Goal: Task Accomplishment & Management: Manage account settings

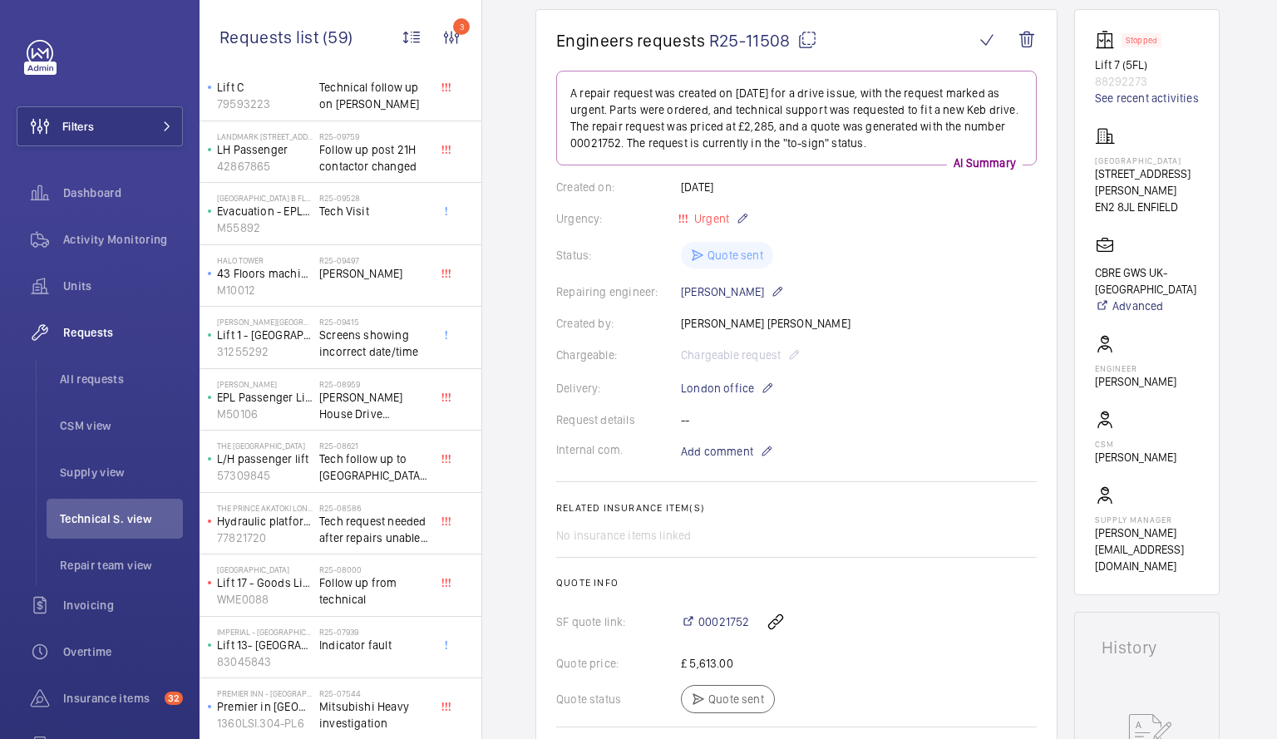
scroll to position [177, 0]
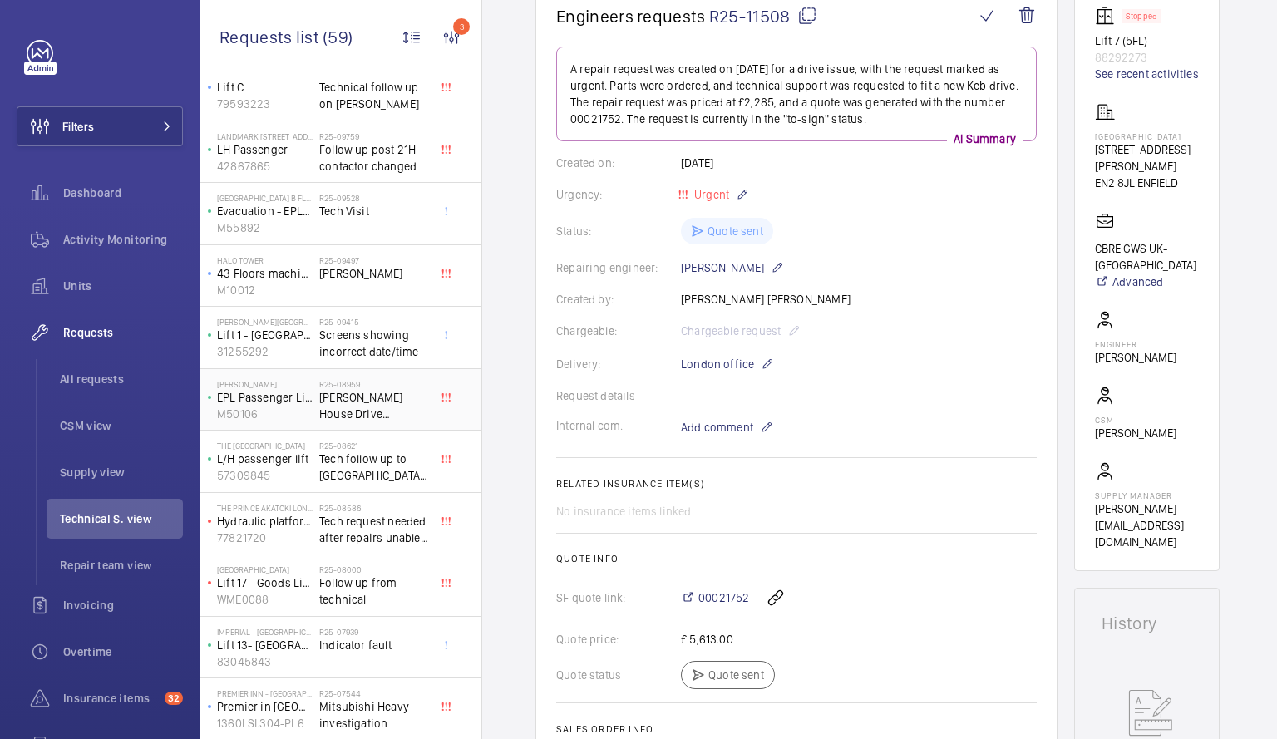
click at [330, 400] on span "[PERSON_NAME] House Drive Upgrade/Replacement" at bounding box center [374, 405] width 110 height 33
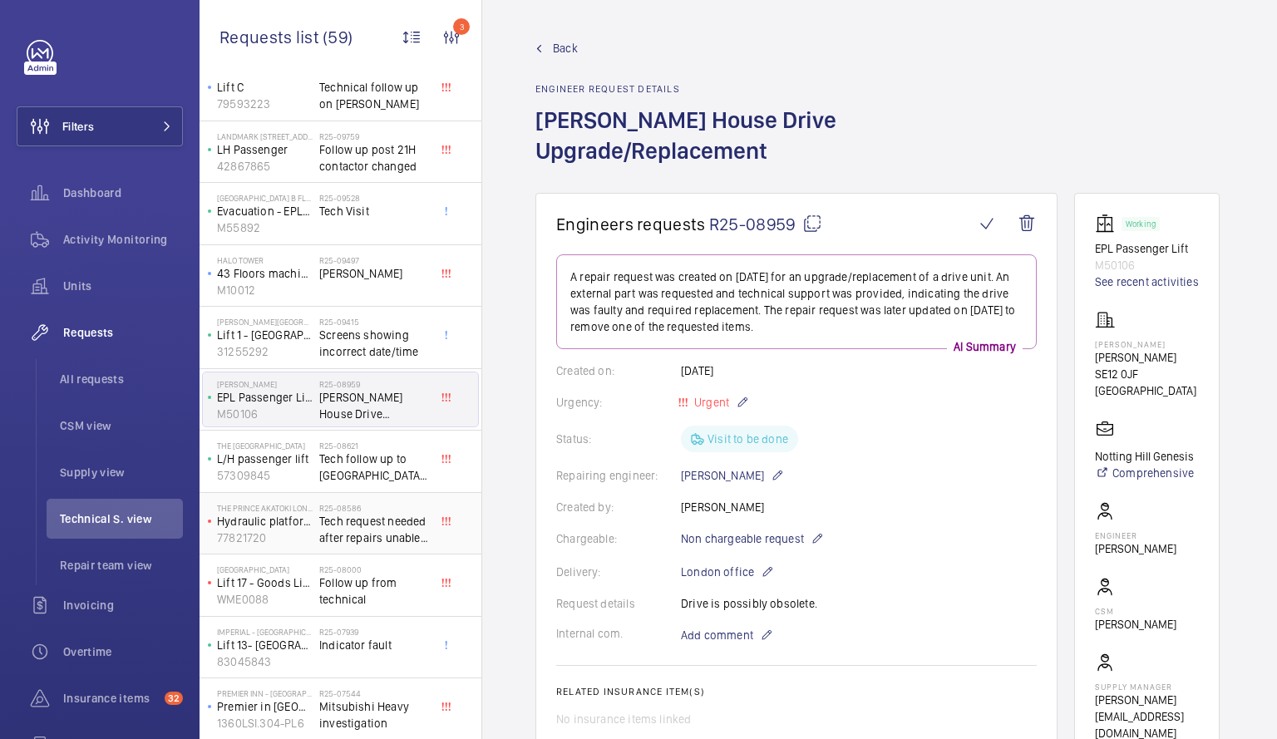
click at [327, 523] on span "Tech request needed after repairs unable to identify fault" at bounding box center [374, 529] width 110 height 33
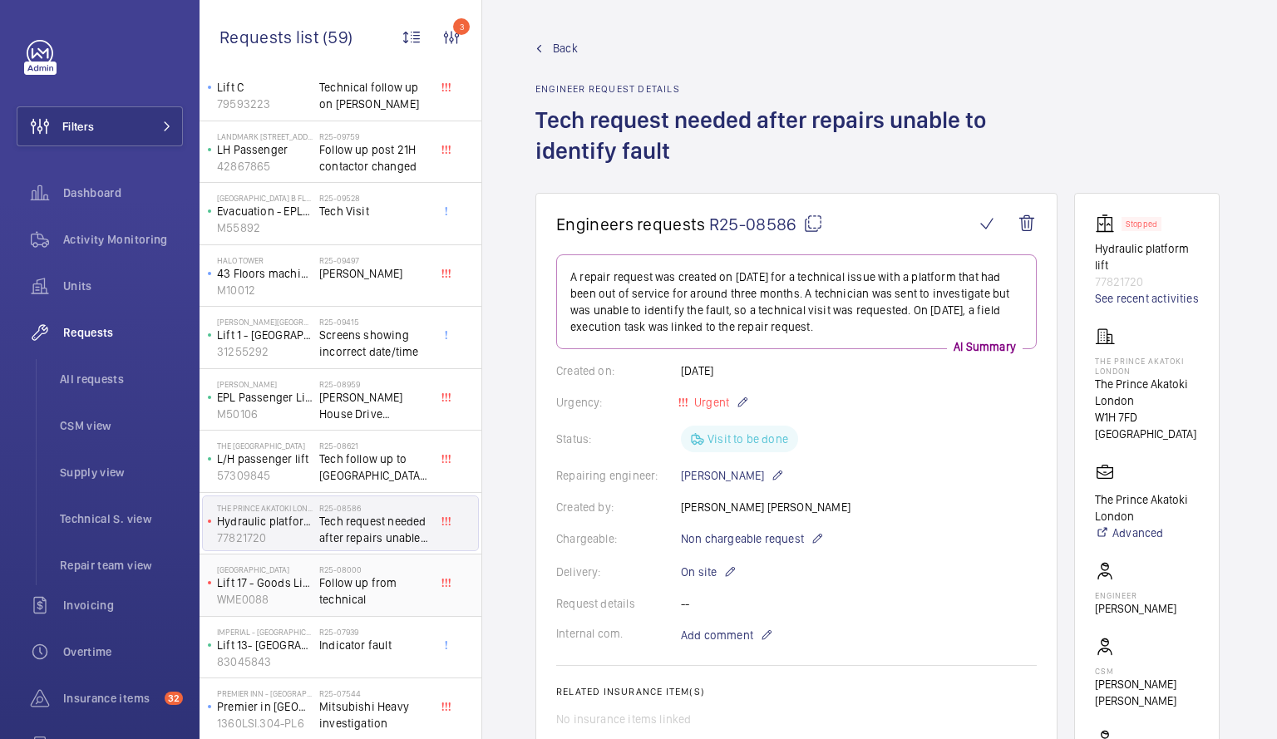
click at [364, 588] on span "Follow up from technical" at bounding box center [374, 590] width 110 height 33
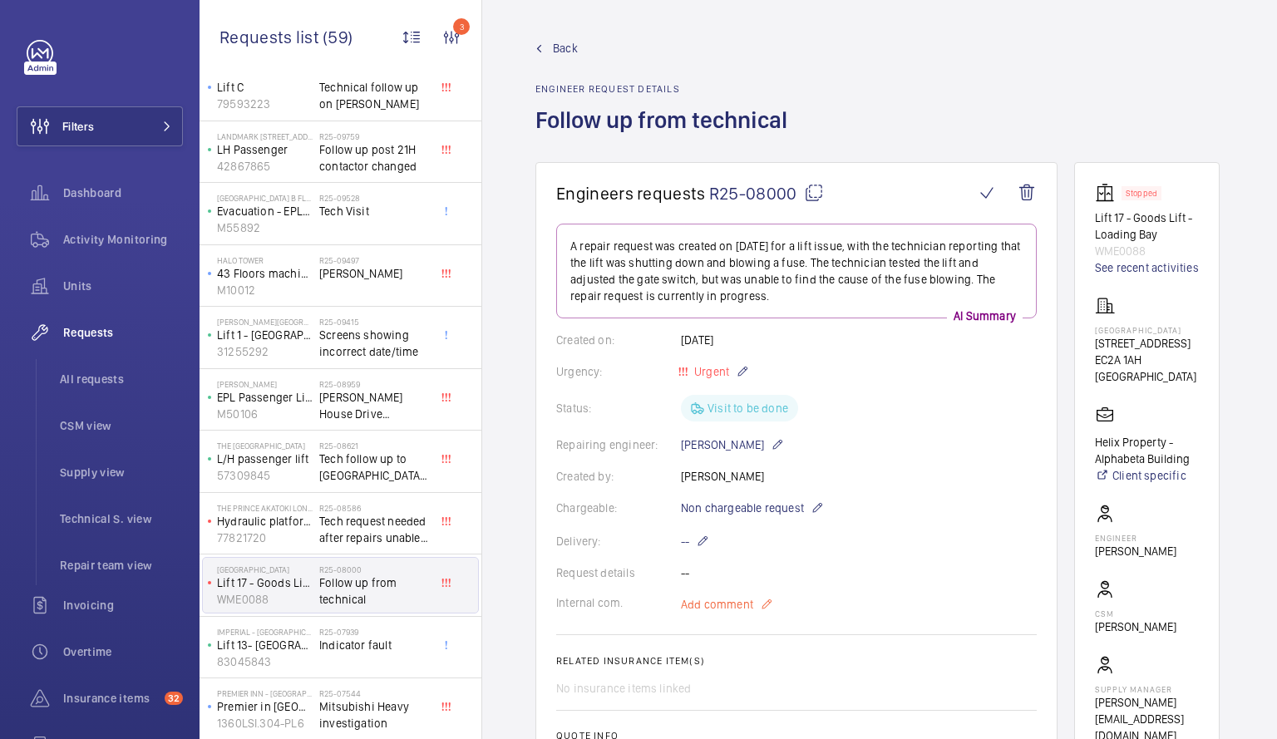
click at [743, 603] on span "Add comment" at bounding box center [717, 604] width 72 height 17
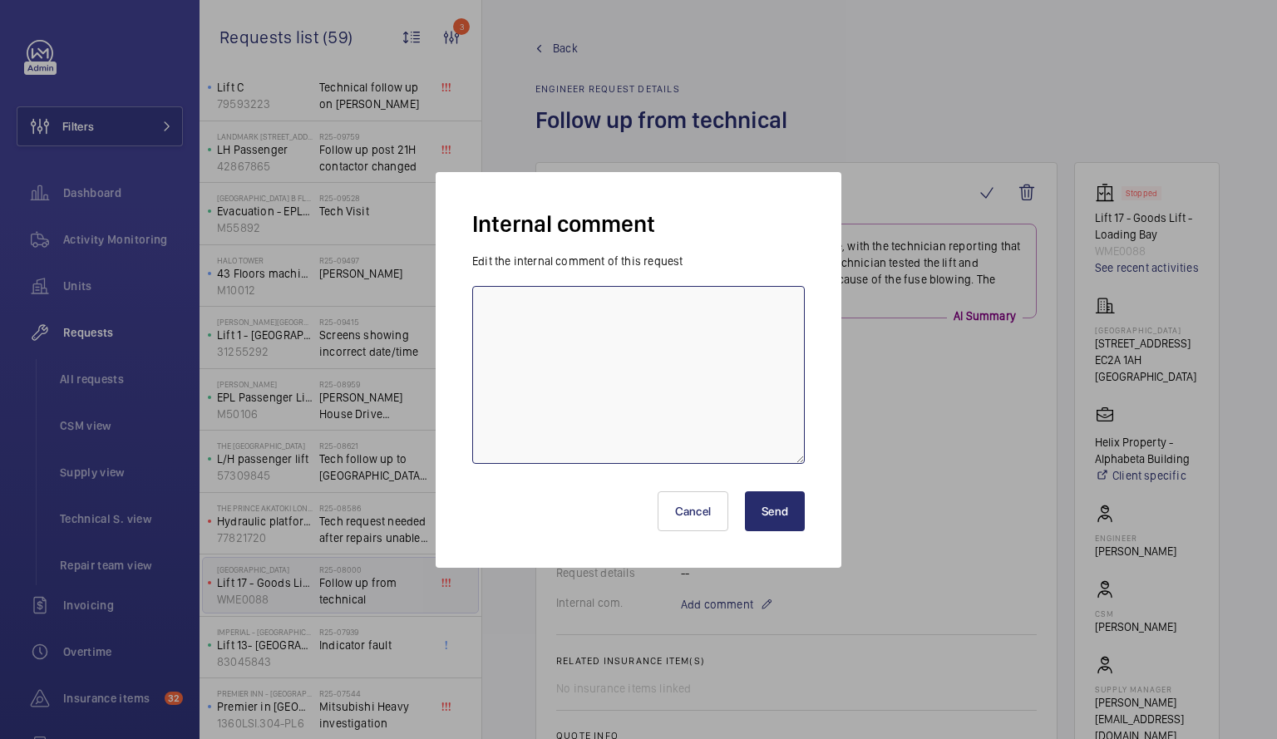
click at [502, 304] on textarea at bounding box center [638, 375] width 332 height 178
click at [608, 308] on textarea "Duplicate Request Sommoving this one to done" at bounding box center [638, 375] width 332 height 178
type textarea "Duplicate Request so moving this one to done"
click at [776, 513] on button "Send" at bounding box center [775, 511] width 60 height 40
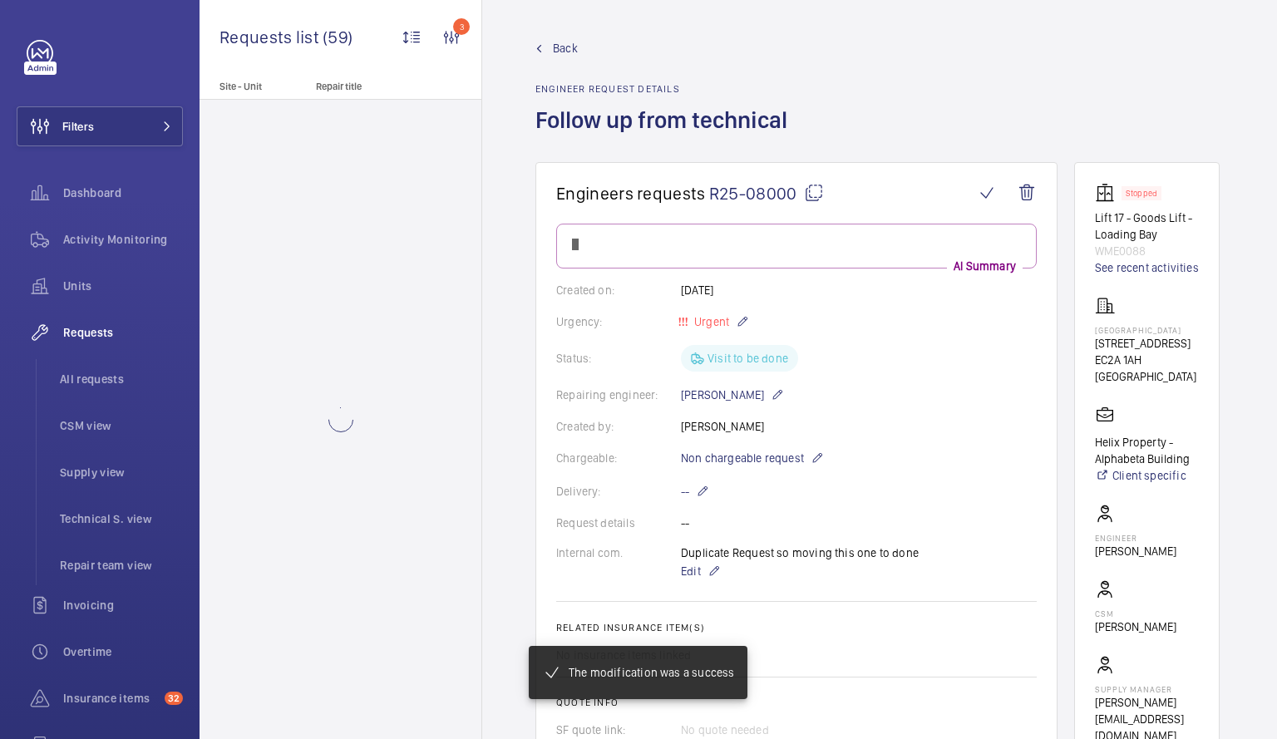
click at [930, 501] on div "Delivery: --" at bounding box center [796, 491] width 480 height 20
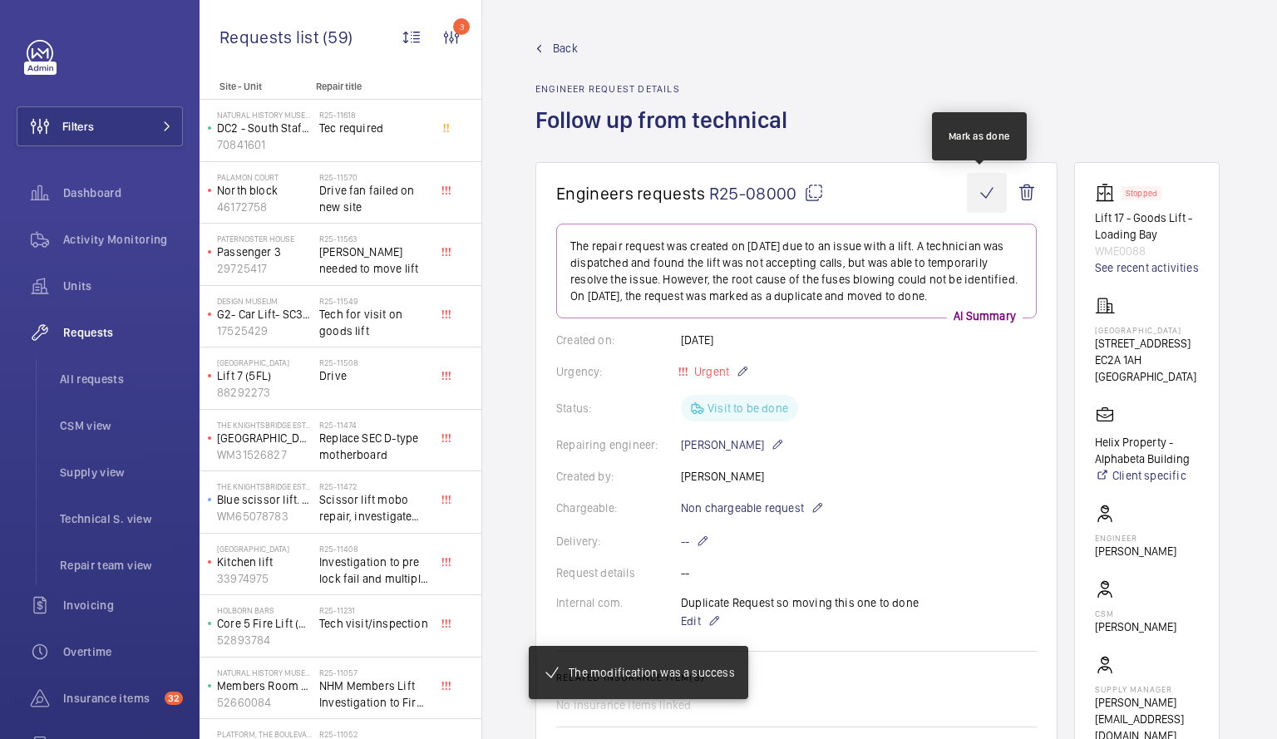
click at [988, 199] on wm-front-icon-button at bounding box center [987, 193] width 40 height 40
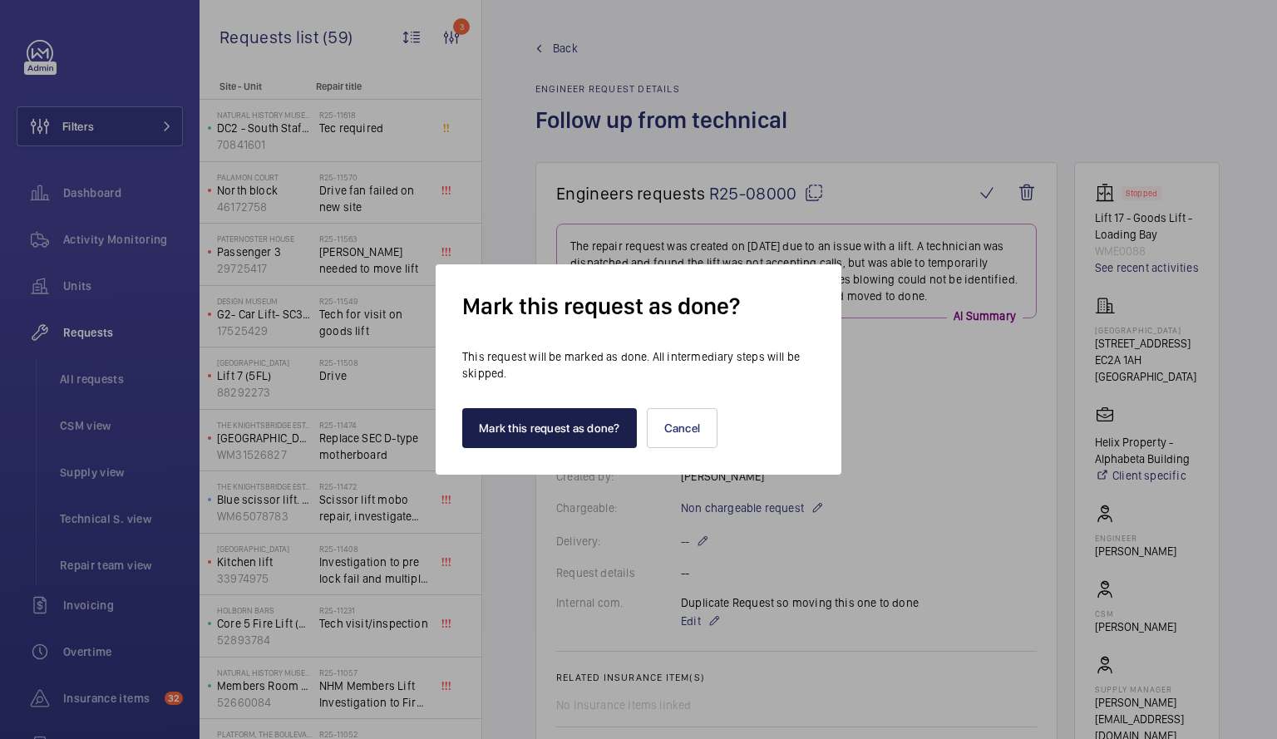
click at [544, 426] on button "Mark this request as done?" at bounding box center [549, 428] width 175 height 40
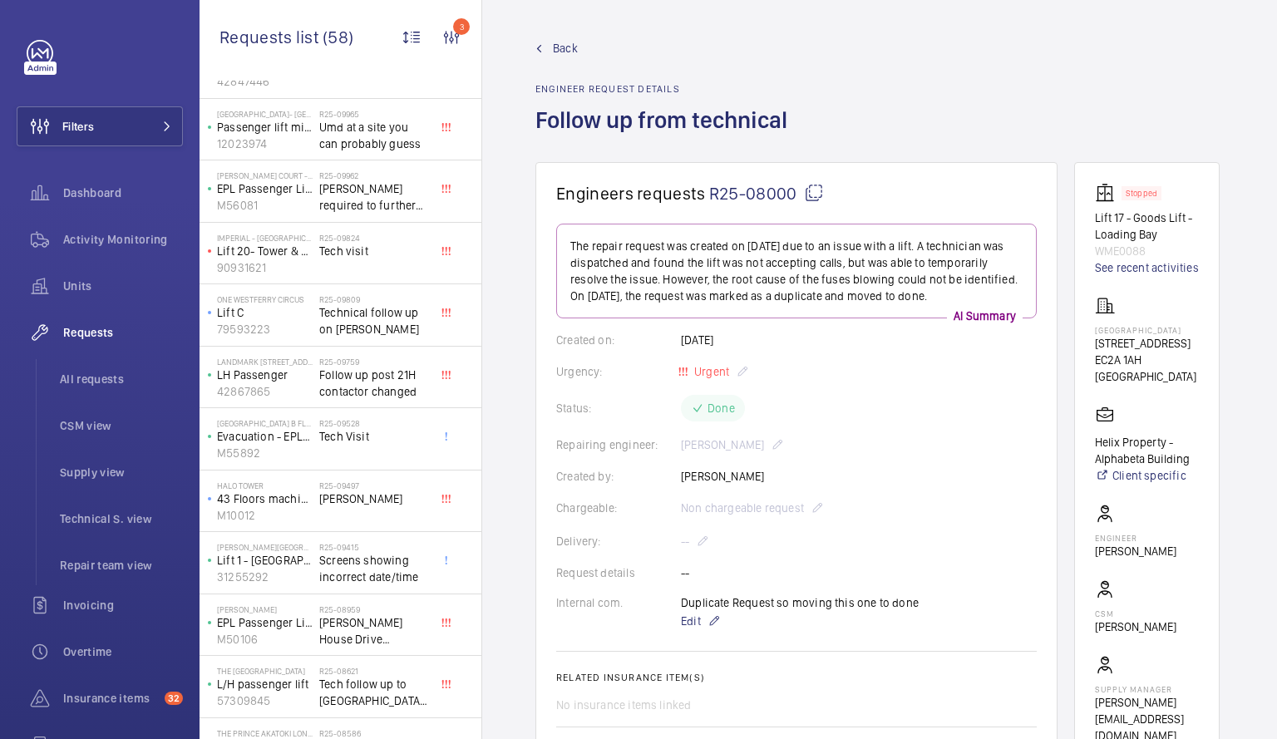
scroll to position [1838, 0]
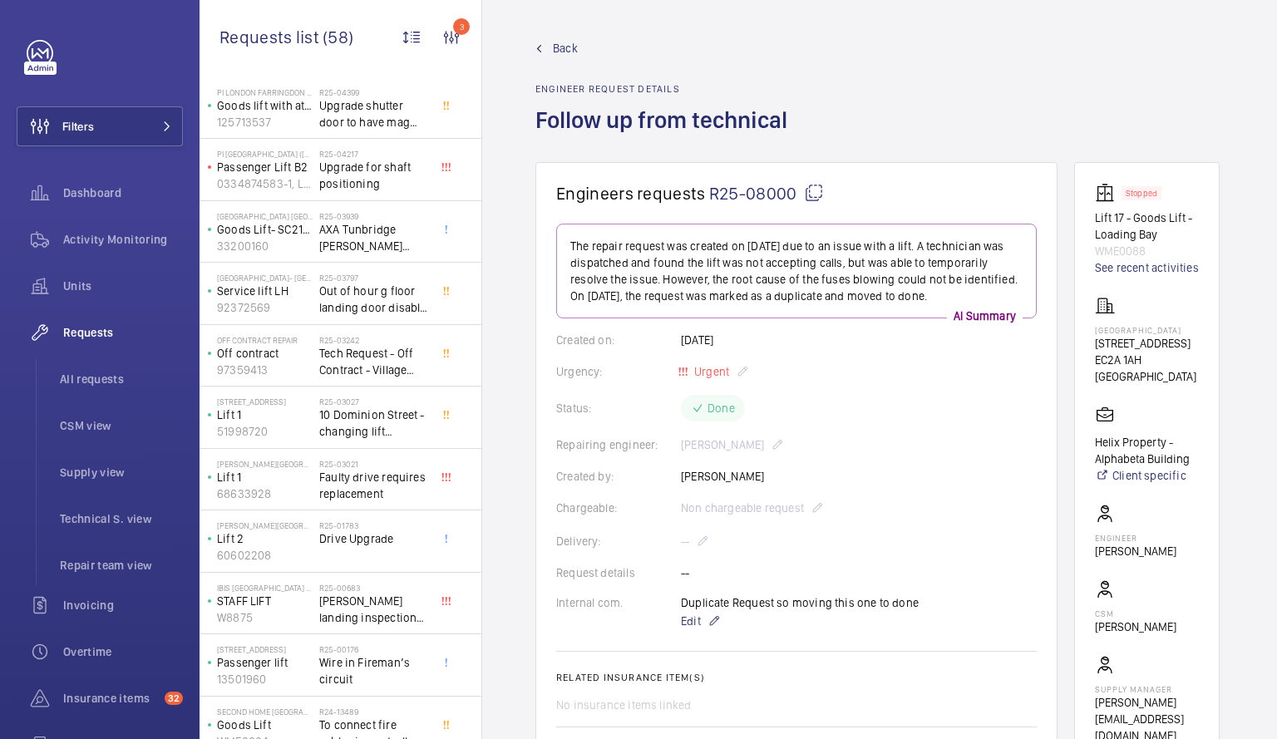
scroll to position [2766, 0]
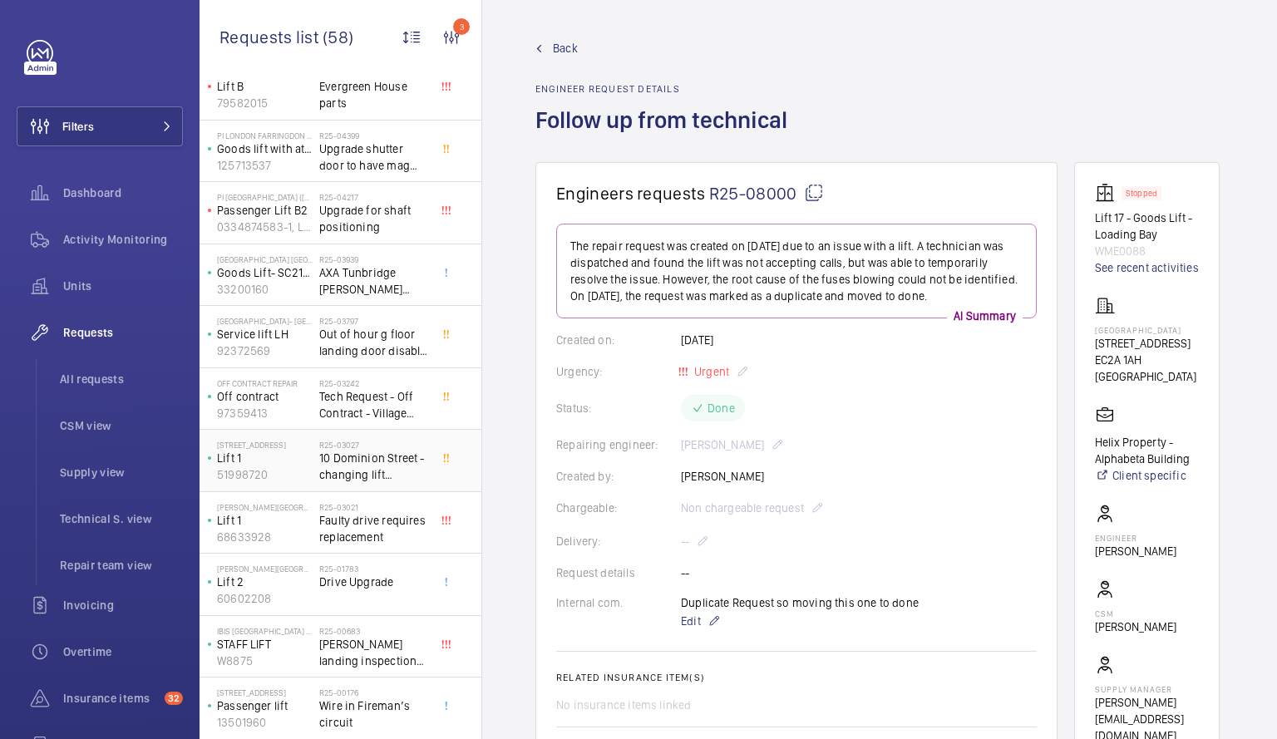
click at [345, 472] on span "10 Dominion Street - changing lift configuration to serve select floors - [PERS…" at bounding box center [374, 466] width 110 height 33
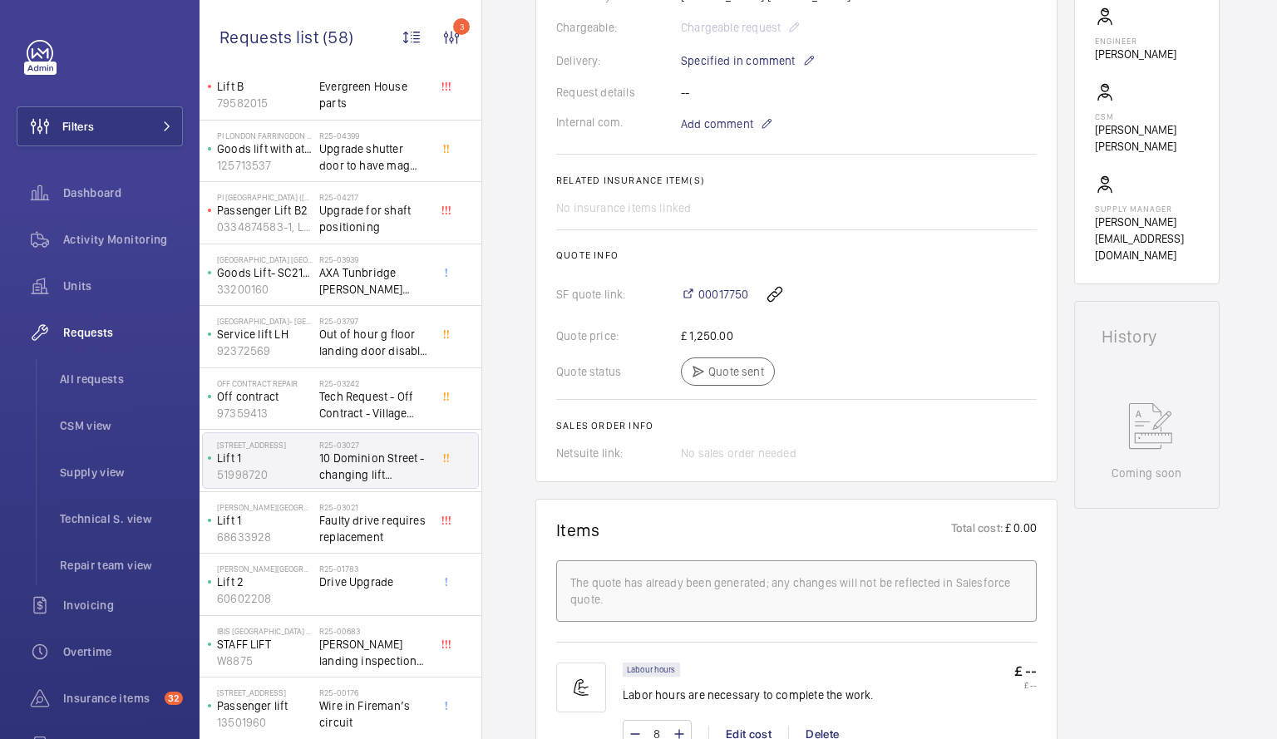
scroll to position [490, 0]
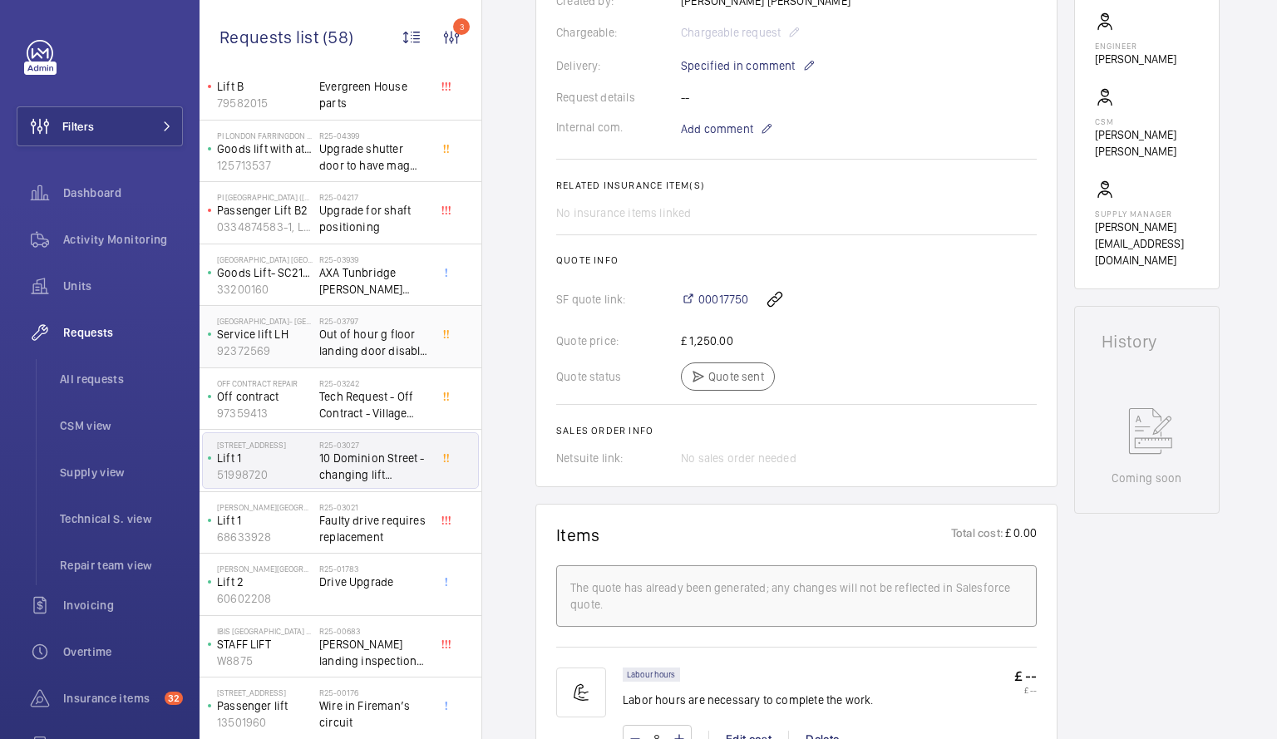
click at [293, 327] on p "Service lift LH" at bounding box center [265, 334] width 96 height 17
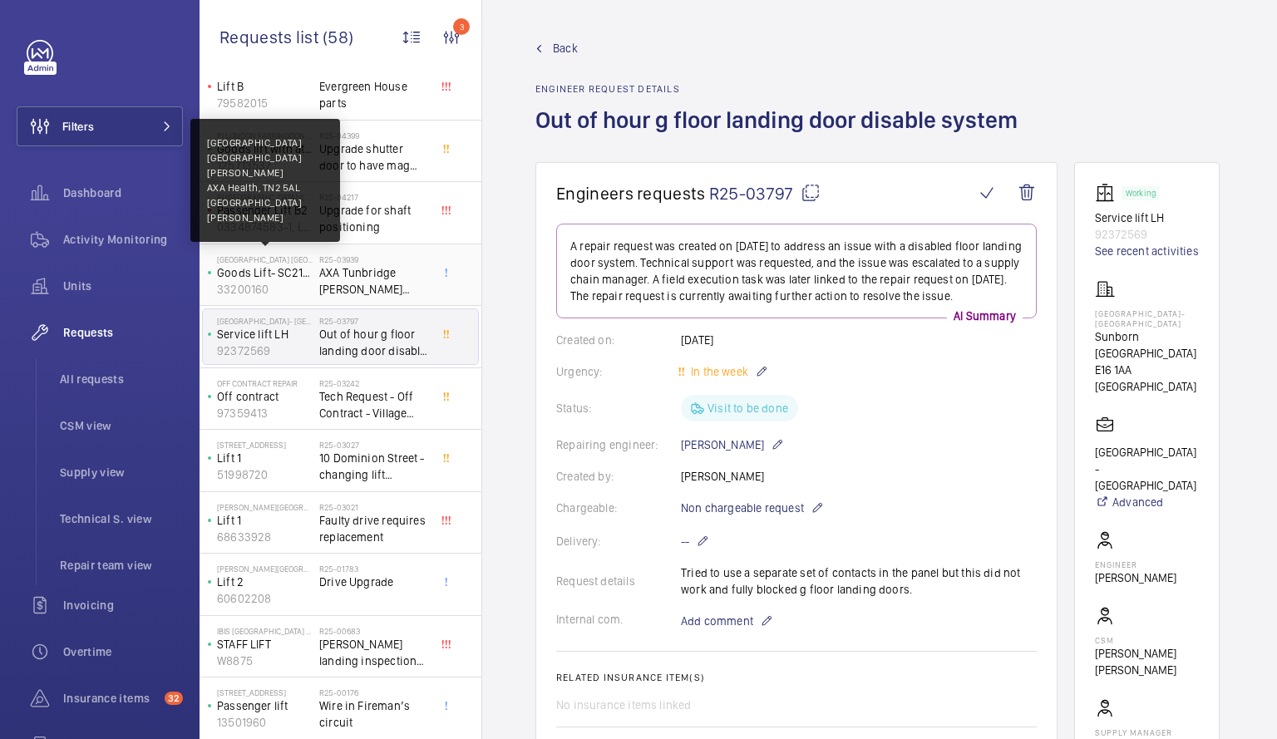
click at [305, 263] on p "[GEOGRAPHIC_DATA] [GEOGRAPHIC_DATA][PERSON_NAME]" at bounding box center [265, 259] width 96 height 10
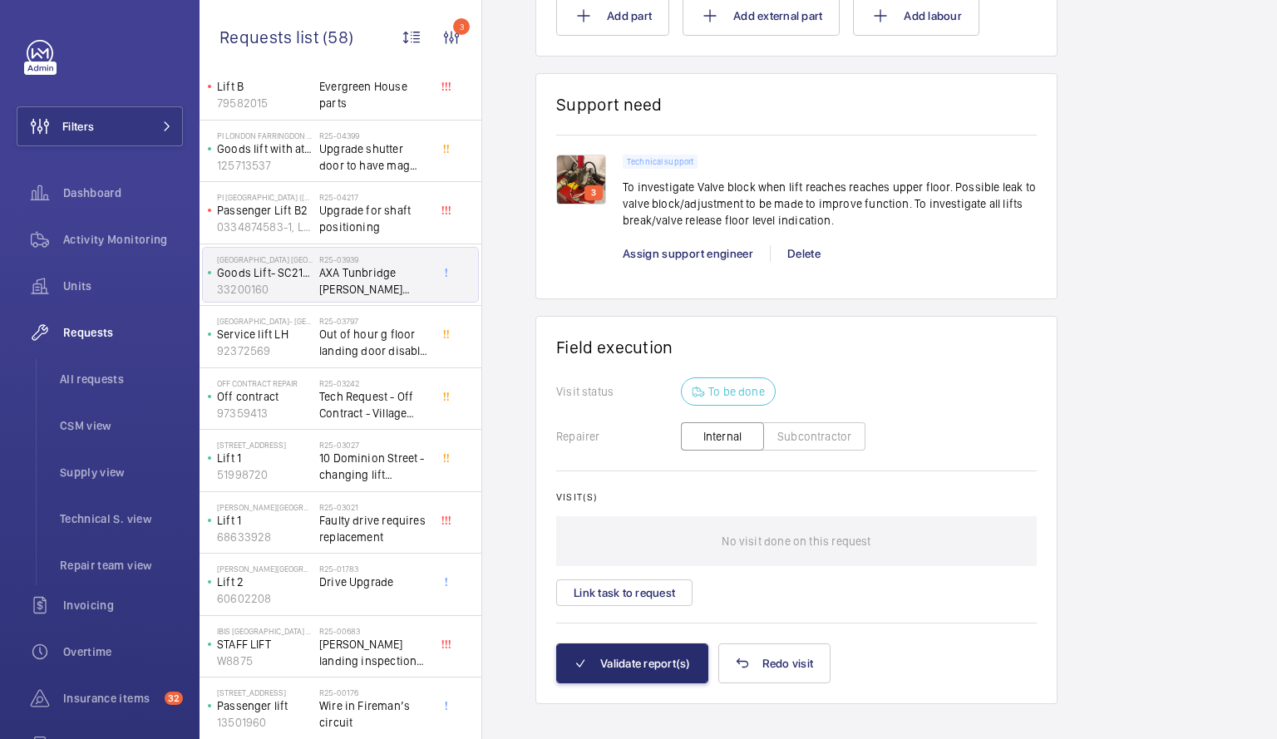
scroll to position [1185, 0]
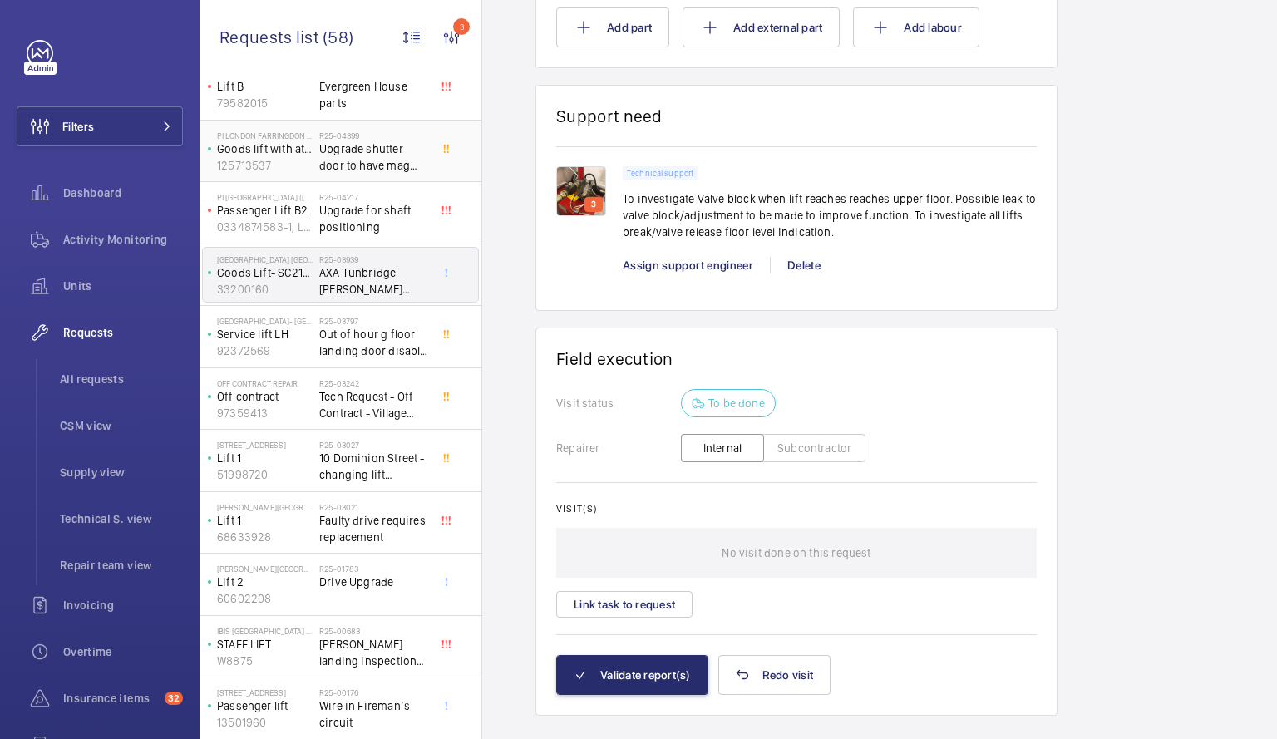
click at [351, 133] on h2 "R25-04399" at bounding box center [374, 135] width 110 height 10
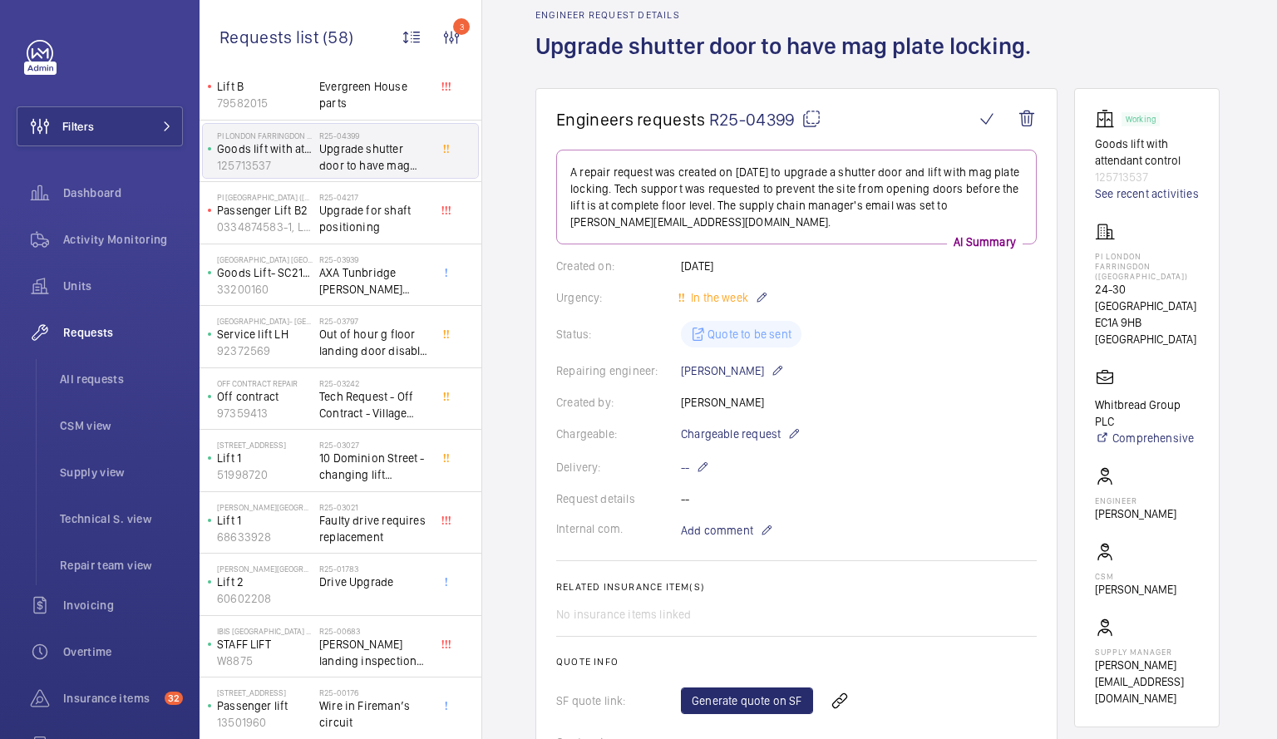
scroll to position [76, 0]
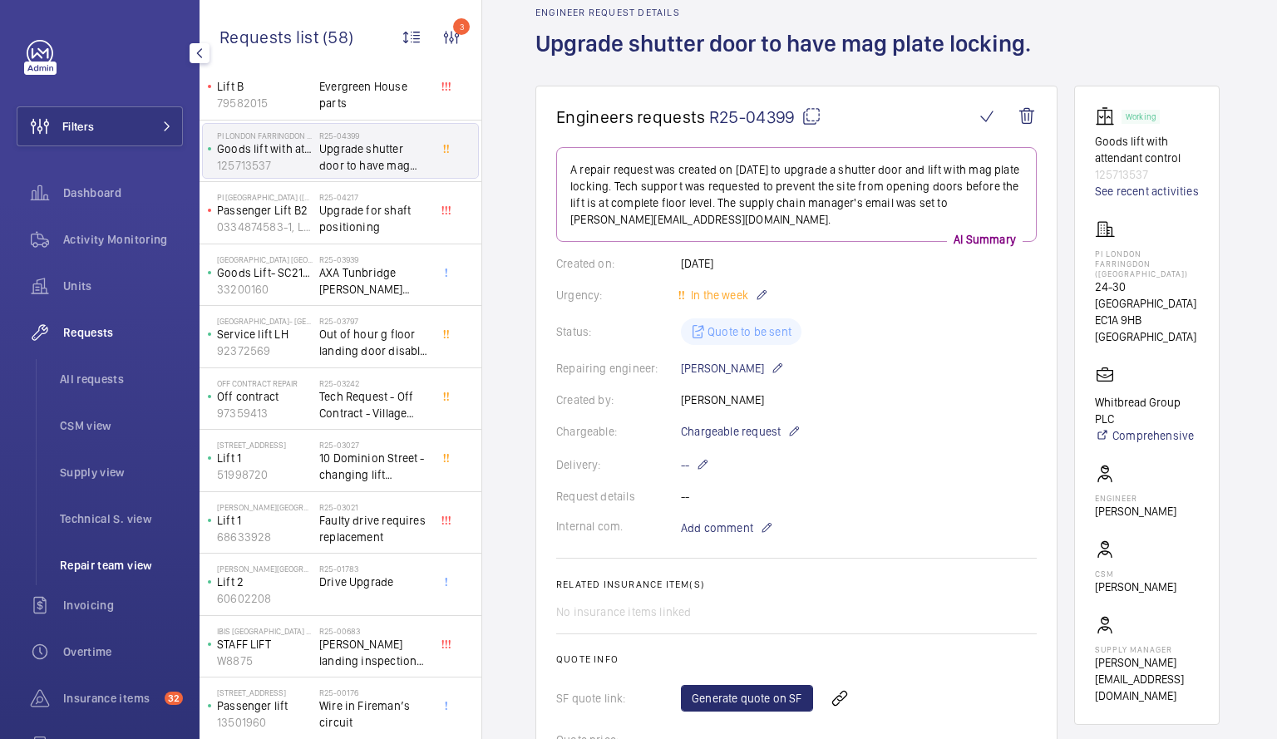
click at [102, 557] on span "Repair team view" at bounding box center [121, 565] width 123 height 17
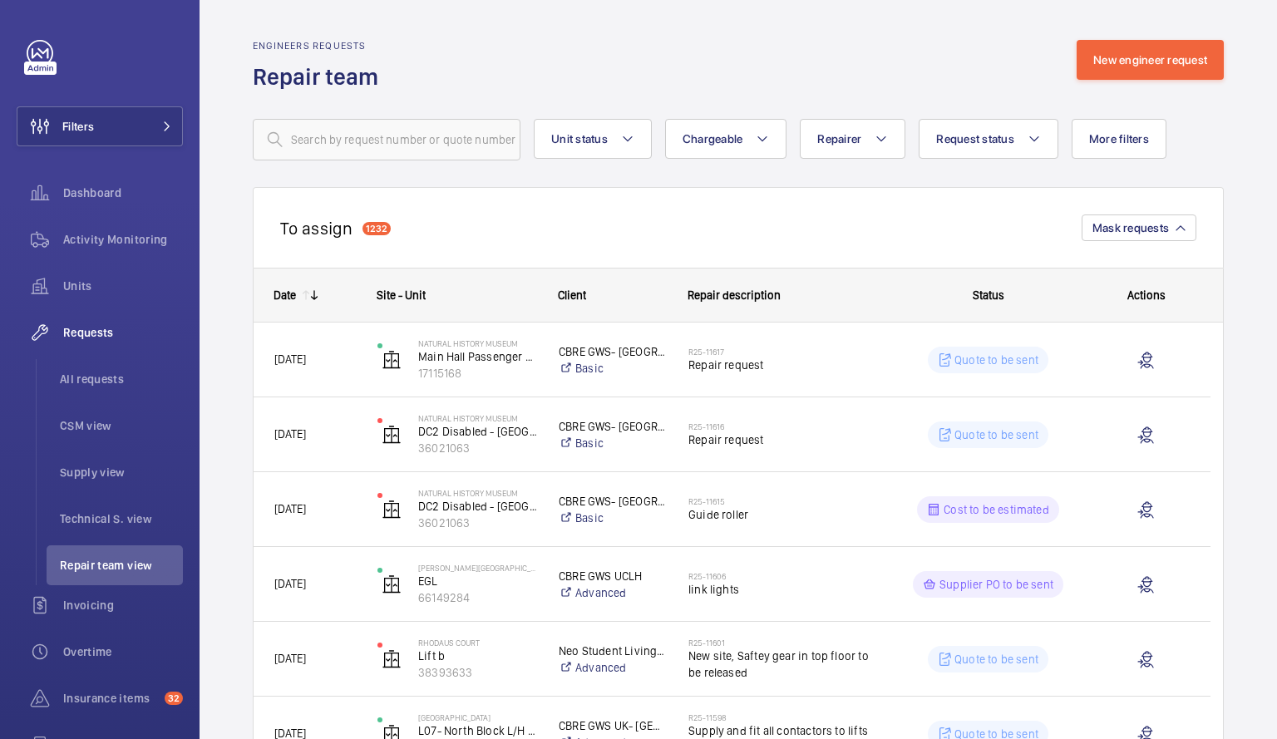
scroll to position [646, 0]
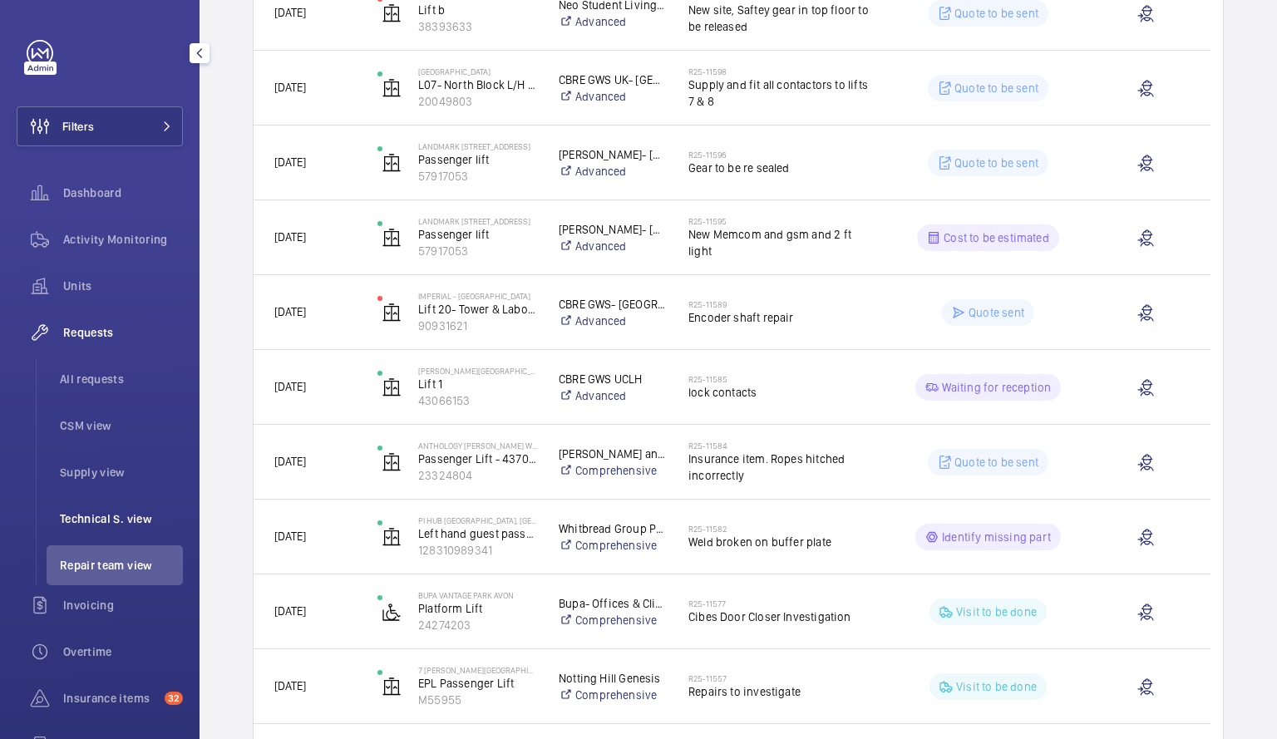
click at [87, 511] on span "Technical S. view" at bounding box center [121, 518] width 123 height 17
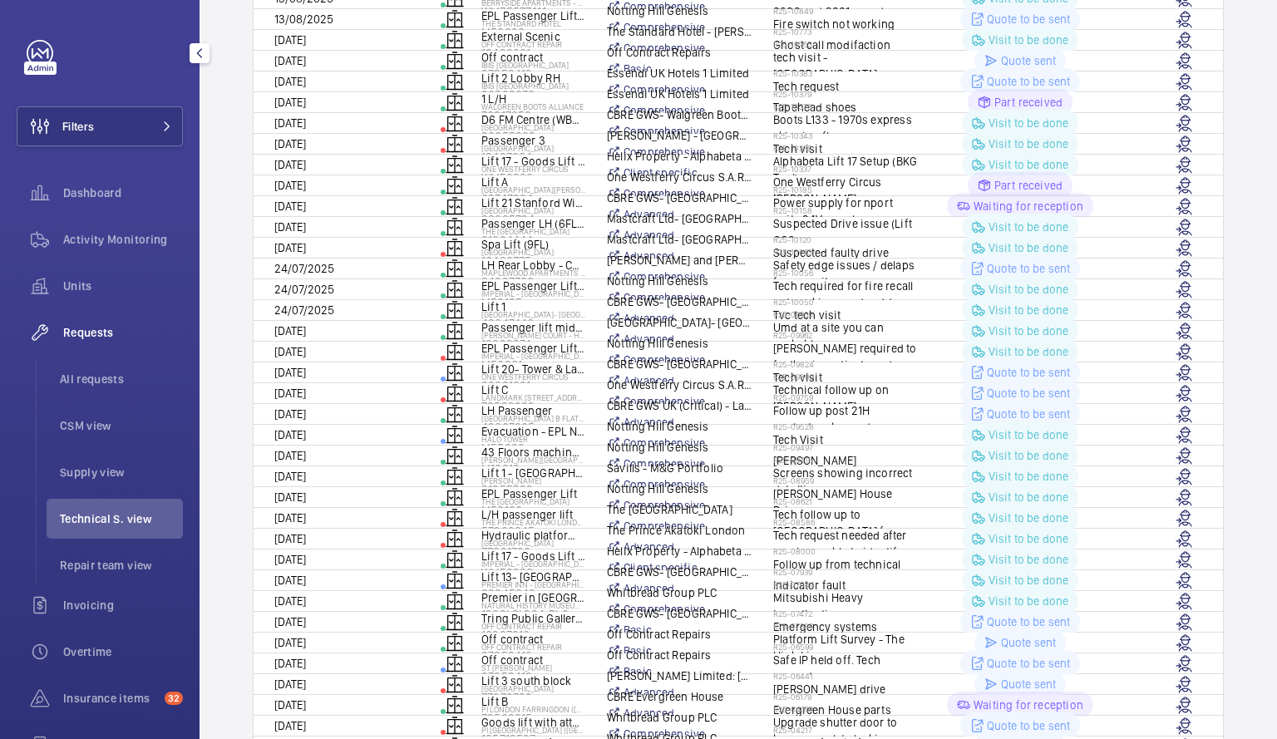
scroll to position [124, 0]
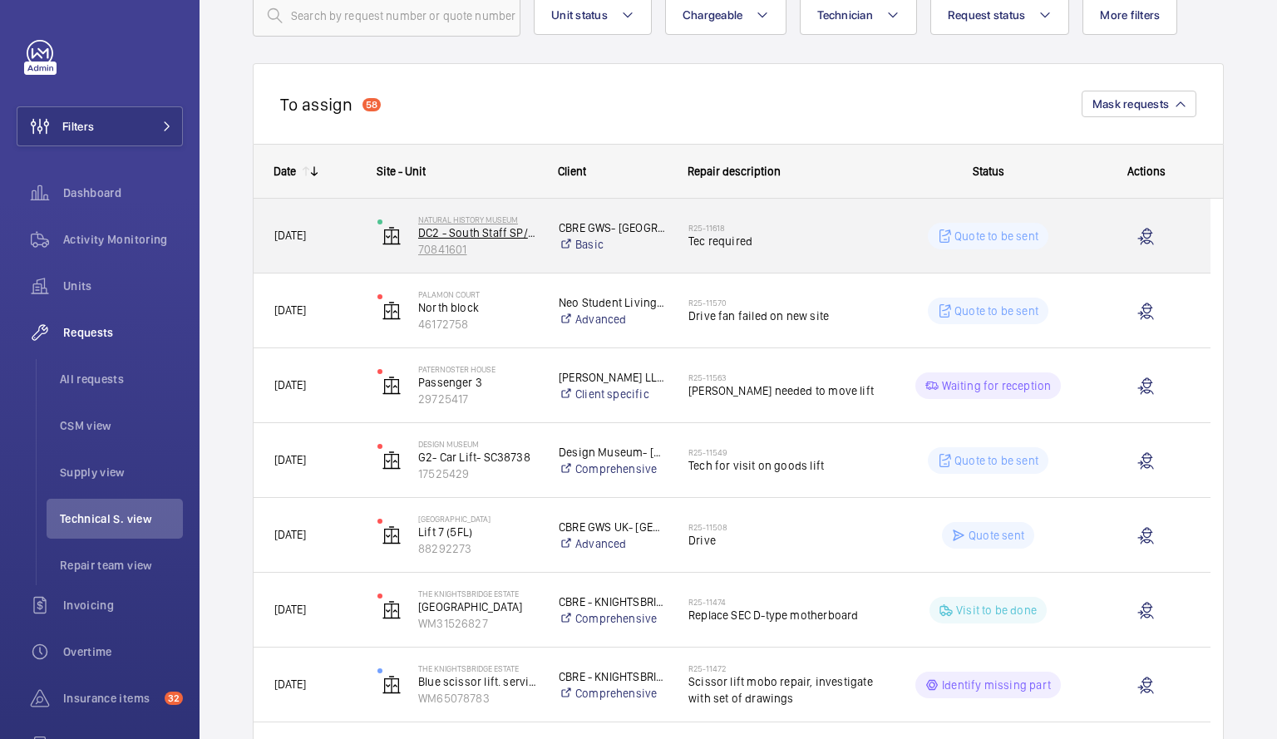
click at [510, 249] on p "70841601" at bounding box center [477, 249] width 119 height 17
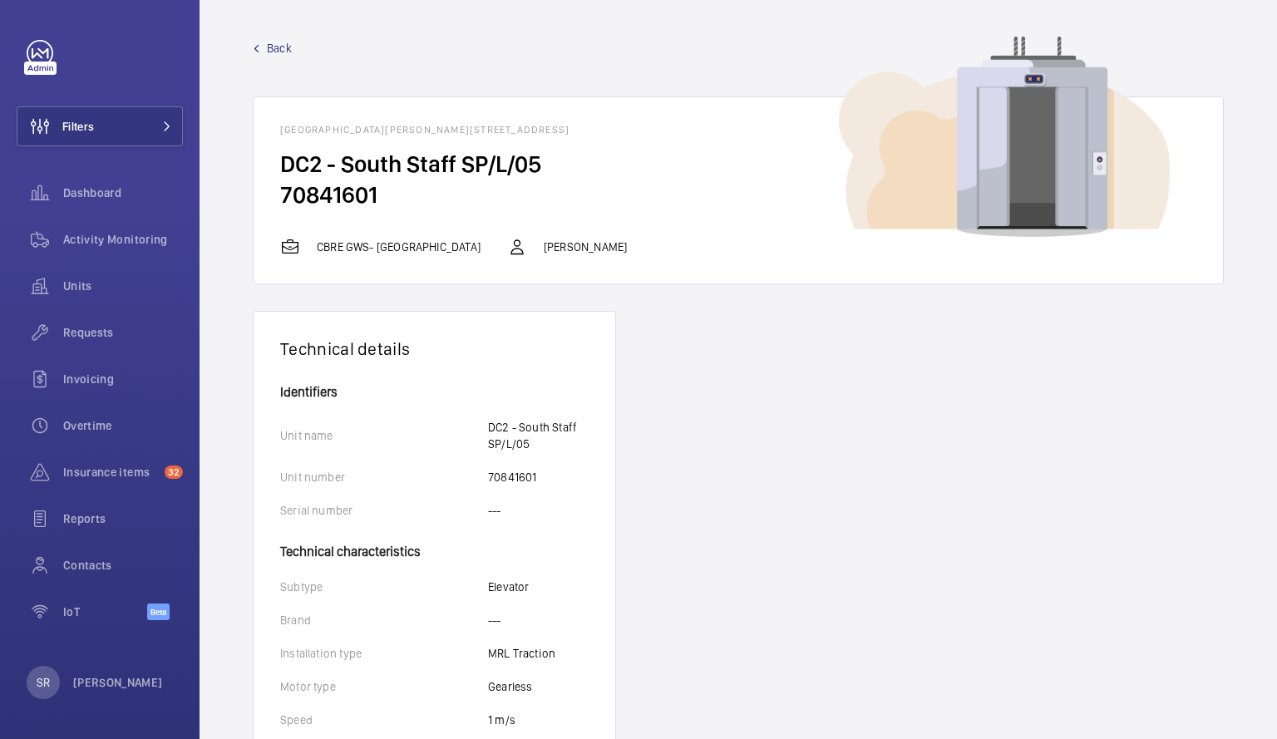
click at [262, 52] on link "Back" at bounding box center [738, 48] width 971 height 17
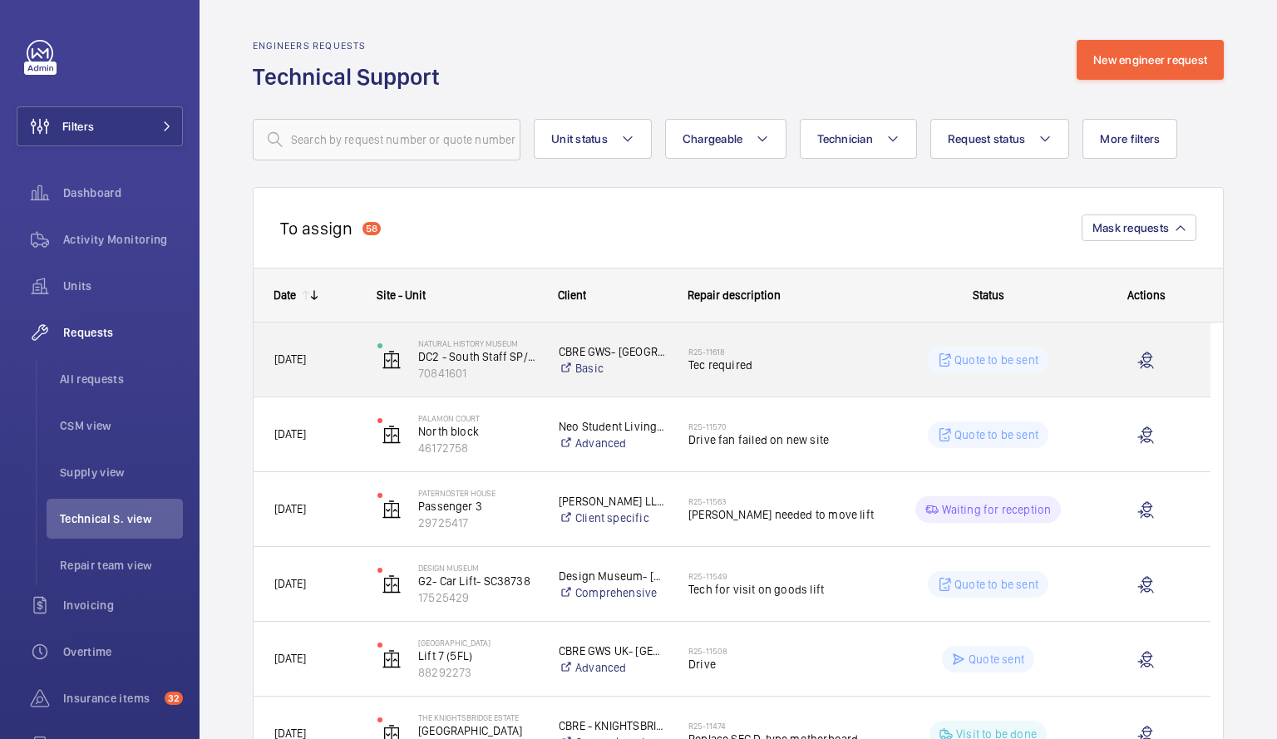
click at [730, 363] on span "Tec required" at bounding box center [780, 365] width 185 height 17
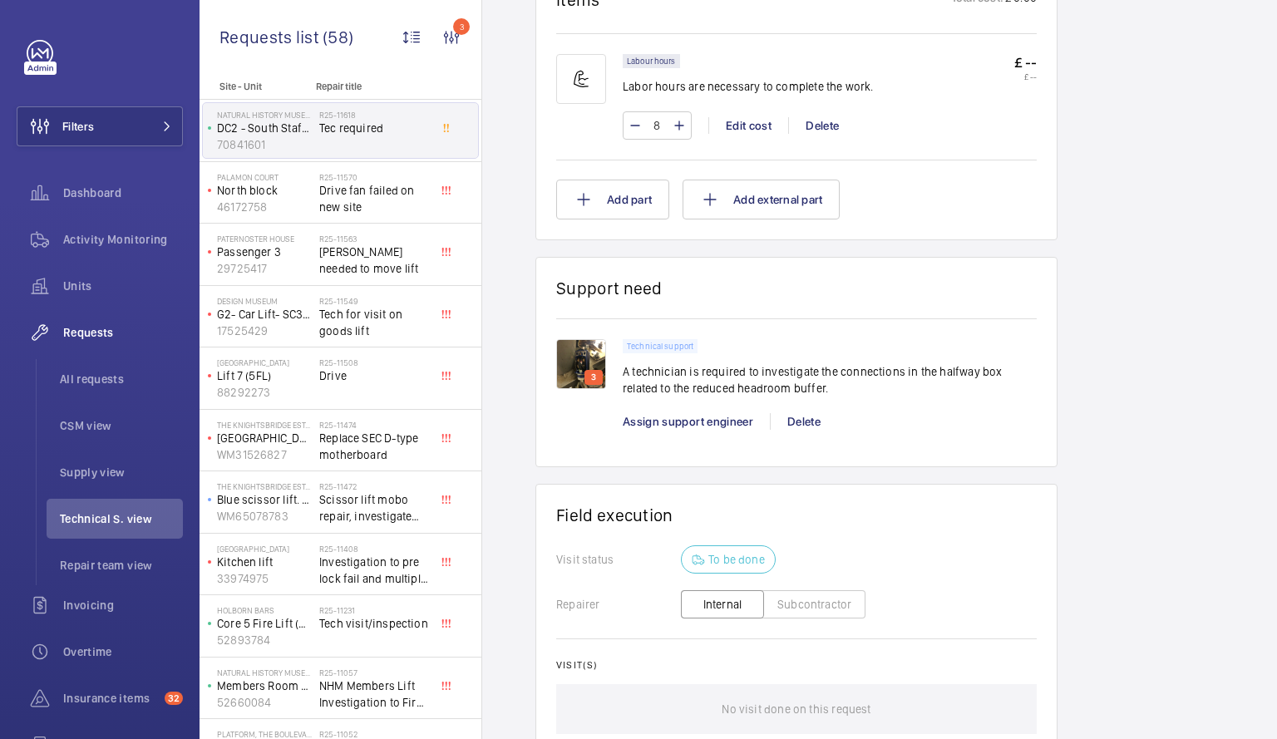
scroll to position [1043, 0]
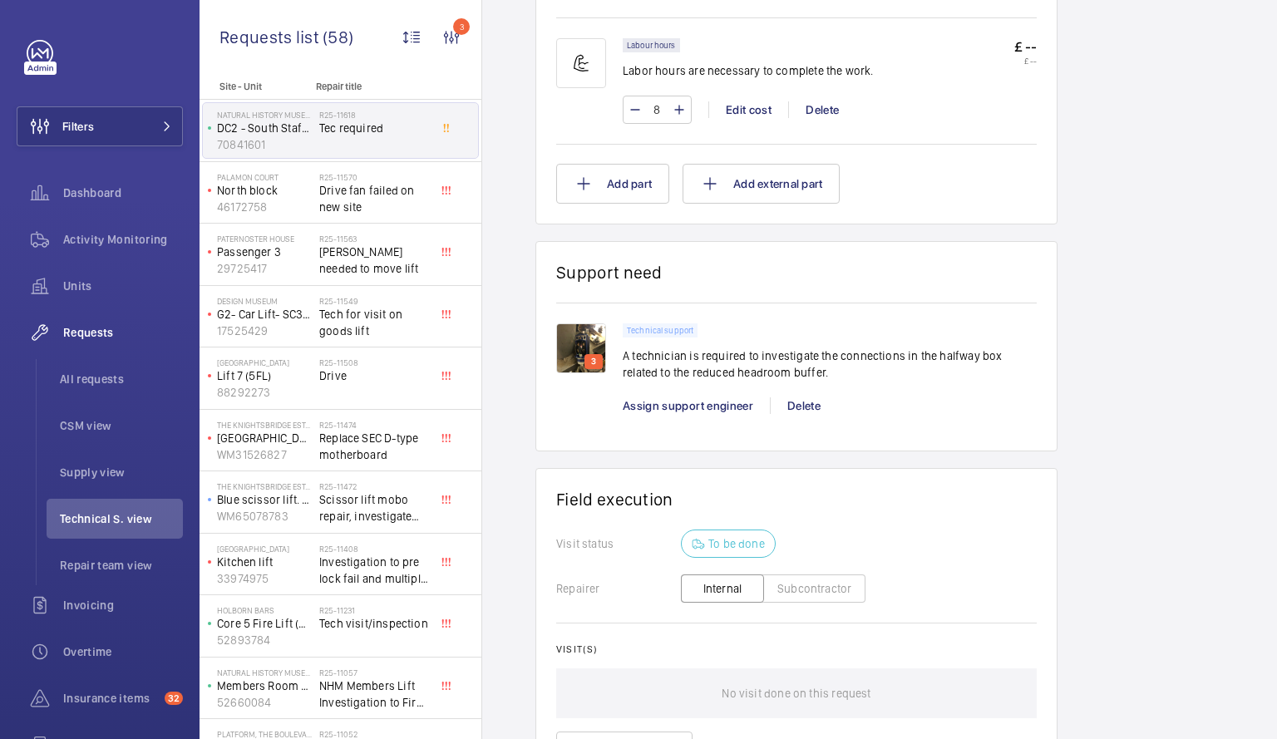
click at [583, 335] on img at bounding box center [581, 348] width 50 height 50
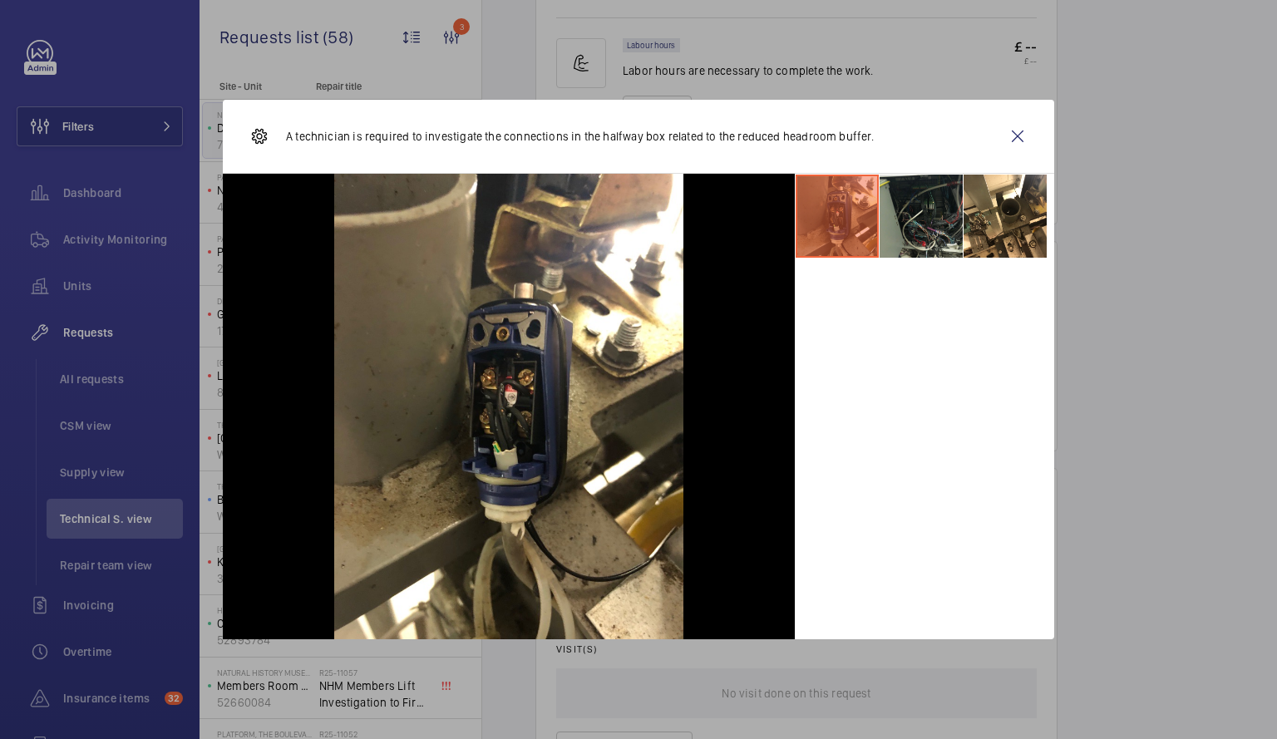
click at [903, 214] on li at bounding box center [920, 216] width 83 height 83
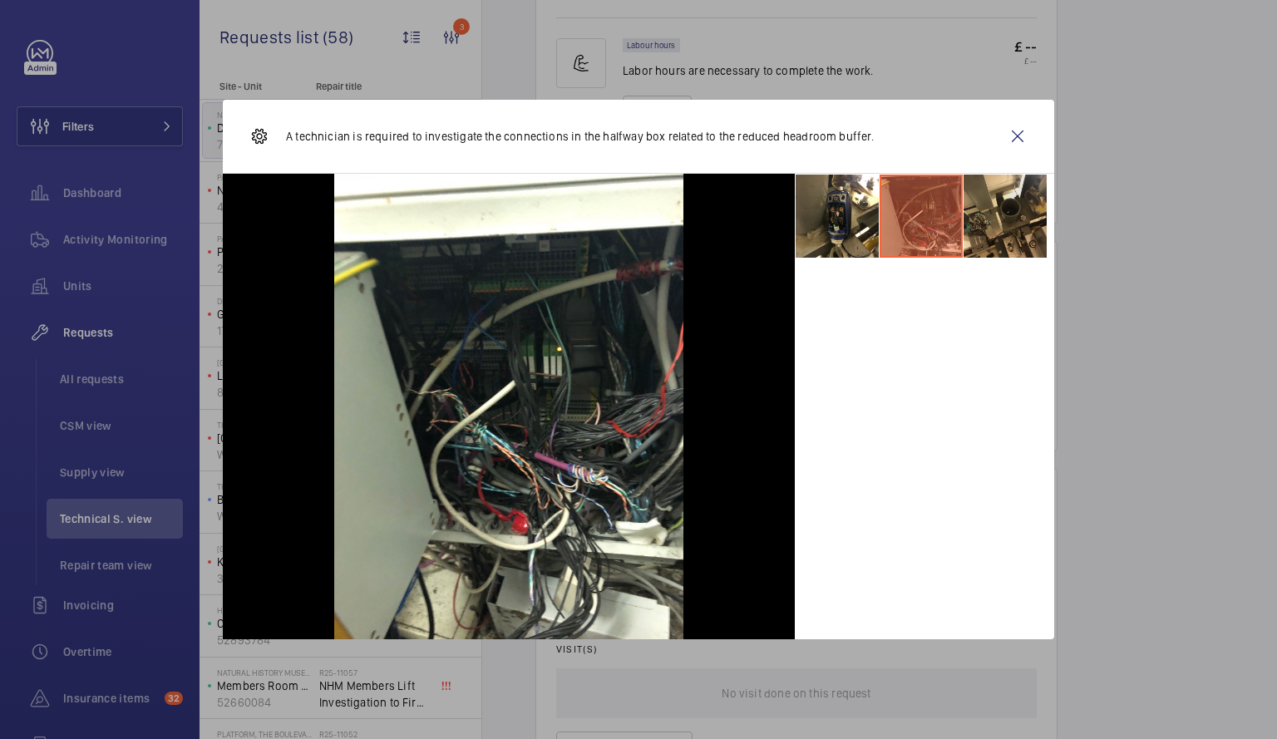
click at [1036, 223] on li at bounding box center [1004, 216] width 83 height 83
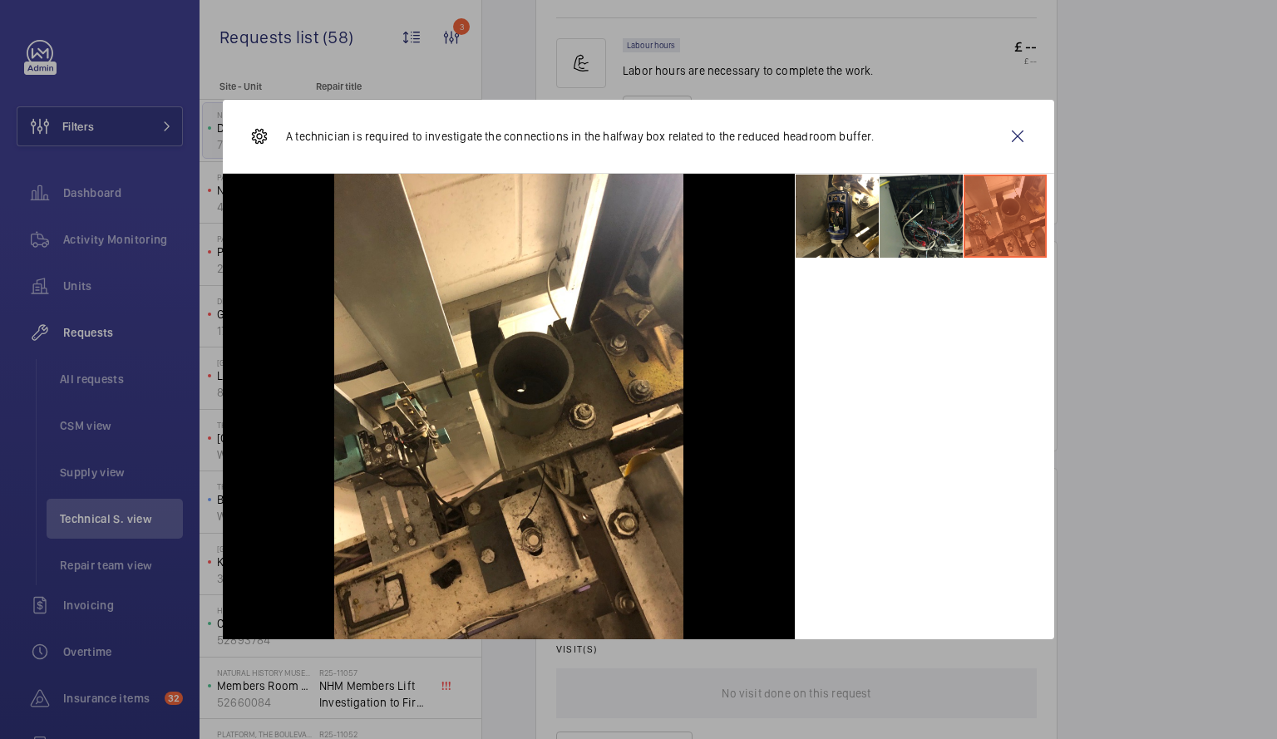
click at [911, 227] on li at bounding box center [920, 216] width 83 height 83
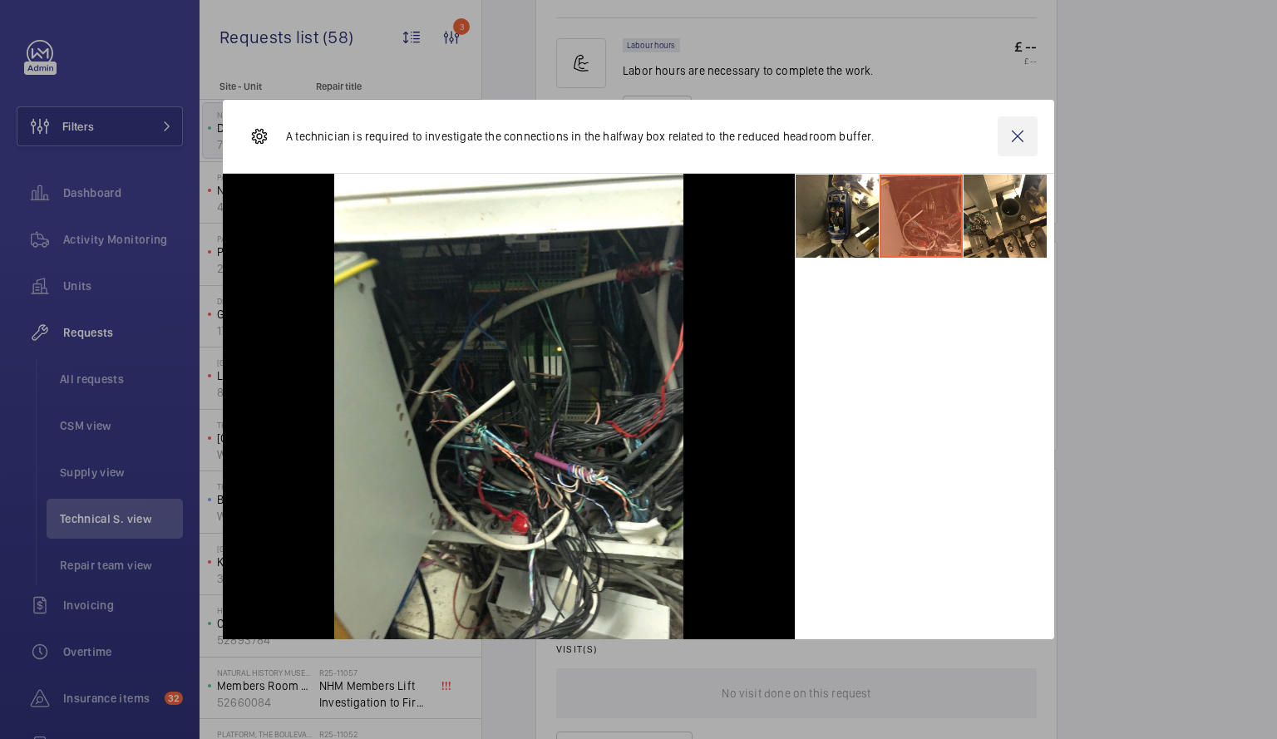
click at [1023, 136] on wm-front-icon-button at bounding box center [1017, 136] width 40 height 40
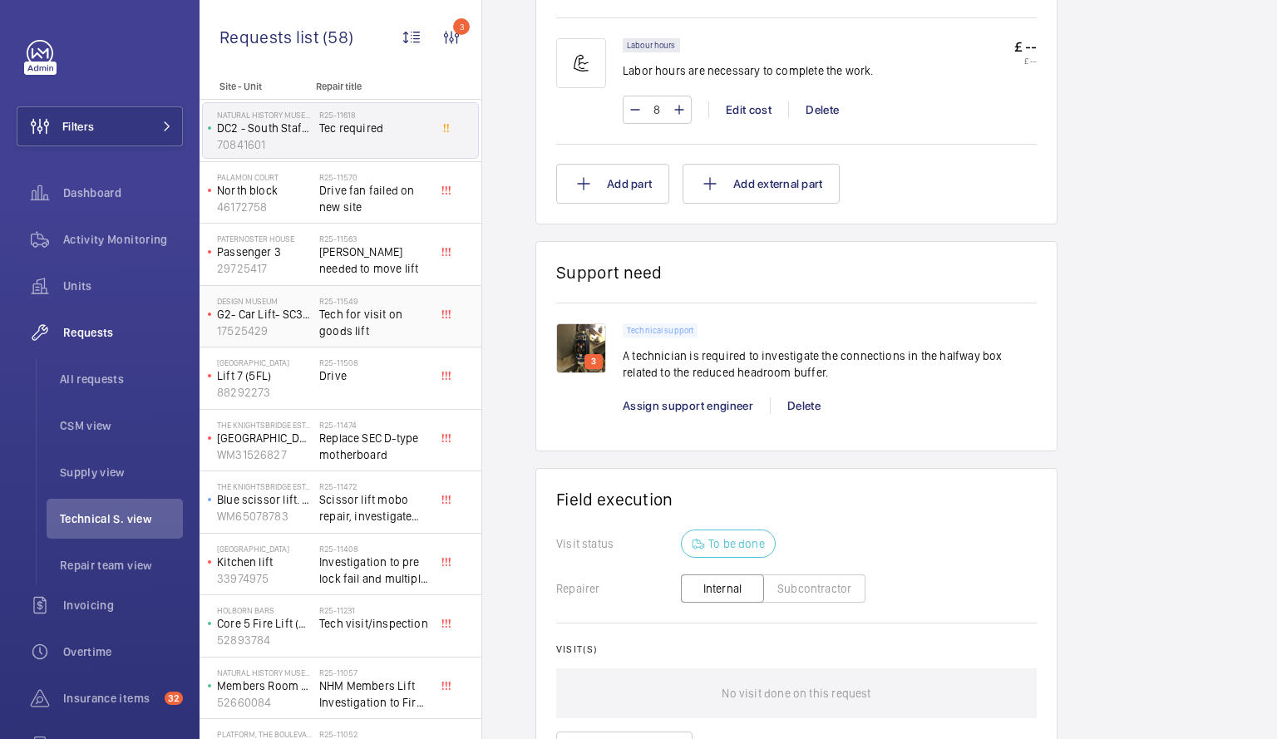
click at [374, 314] on span "Tech for visit on goods lift" at bounding box center [374, 322] width 110 height 33
click at [263, 320] on p "G2- Car Lift- SC38738" at bounding box center [265, 314] width 96 height 17
click at [256, 319] on p "G2- Car Lift- SC38738" at bounding box center [265, 314] width 96 height 17
click at [428, 313] on span "Tech for visit on goods lift" at bounding box center [374, 322] width 110 height 33
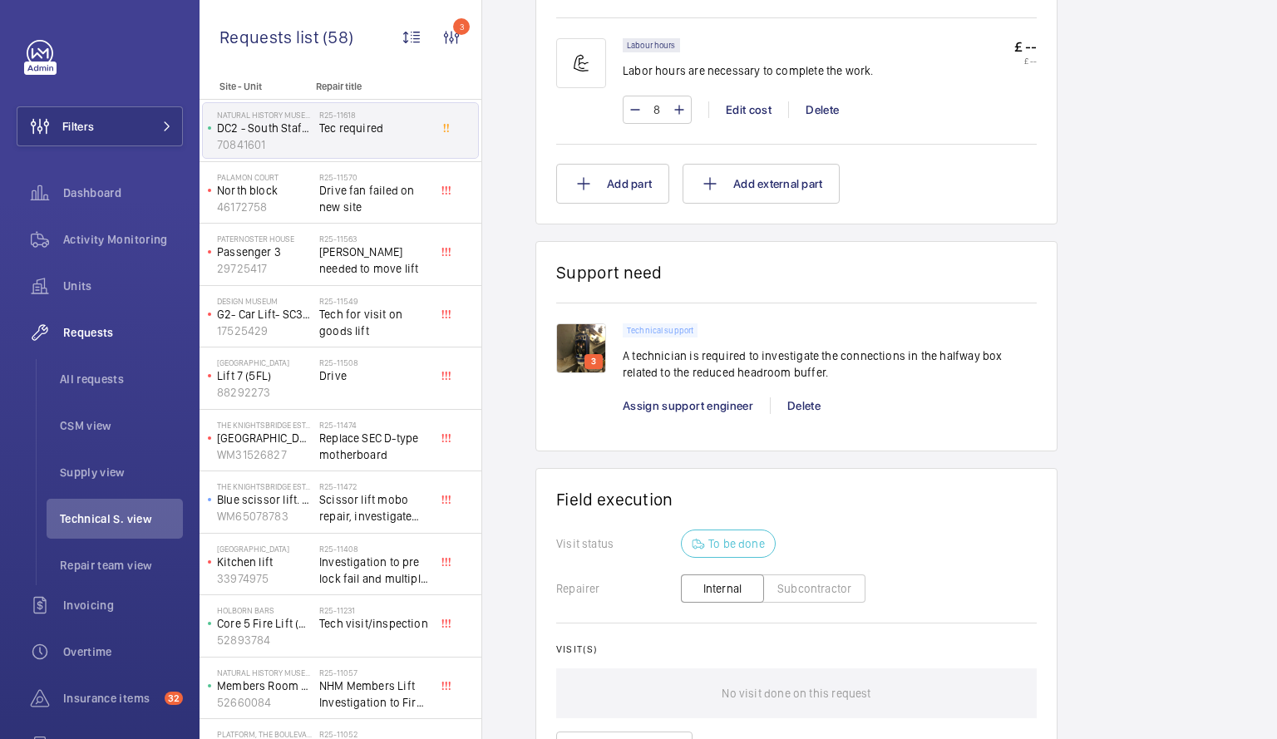
click at [428, 313] on span "Tech for visit on goods lift" at bounding box center [374, 322] width 110 height 33
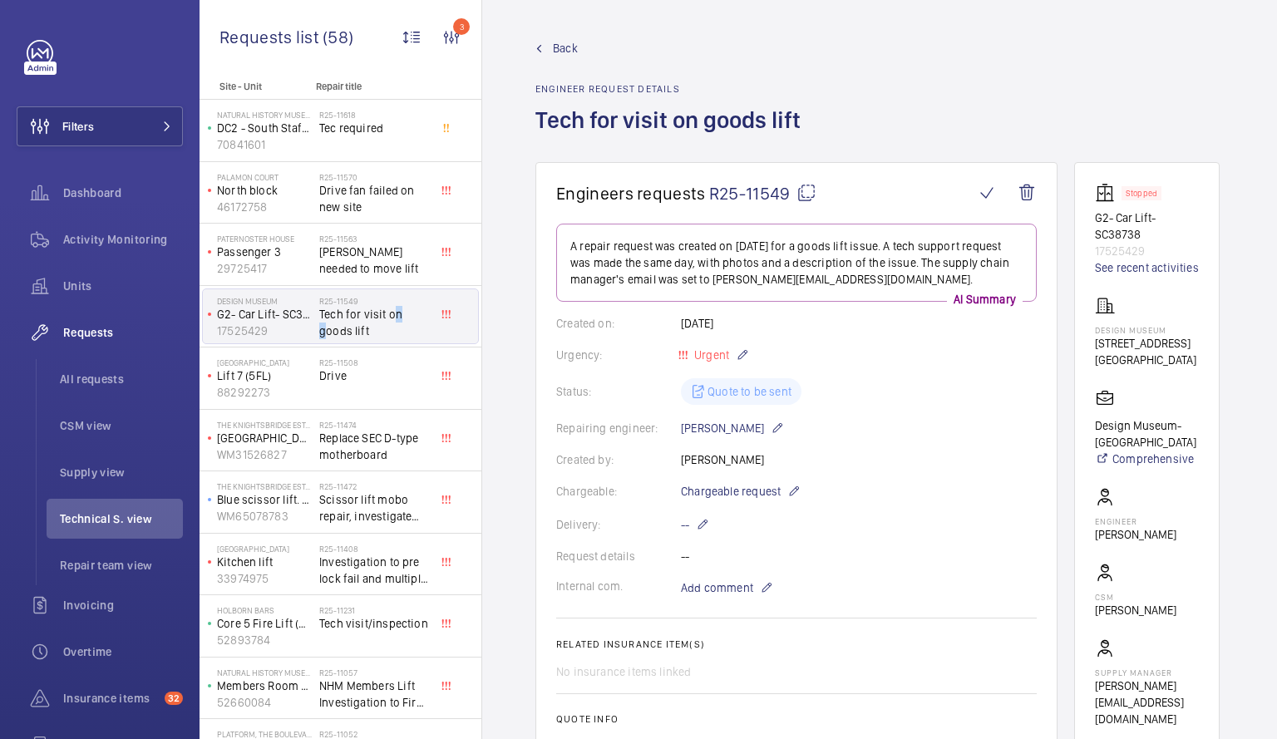
click at [409, 318] on span "Tech for visit on goods lift" at bounding box center [374, 322] width 110 height 33
click at [394, 318] on span "Tech for visit on goods lift" at bounding box center [374, 322] width 110 height 33
click at [426, 327] on span "Tech for visit on goods lift" at bounding box center [374, 322] width 110 height 33
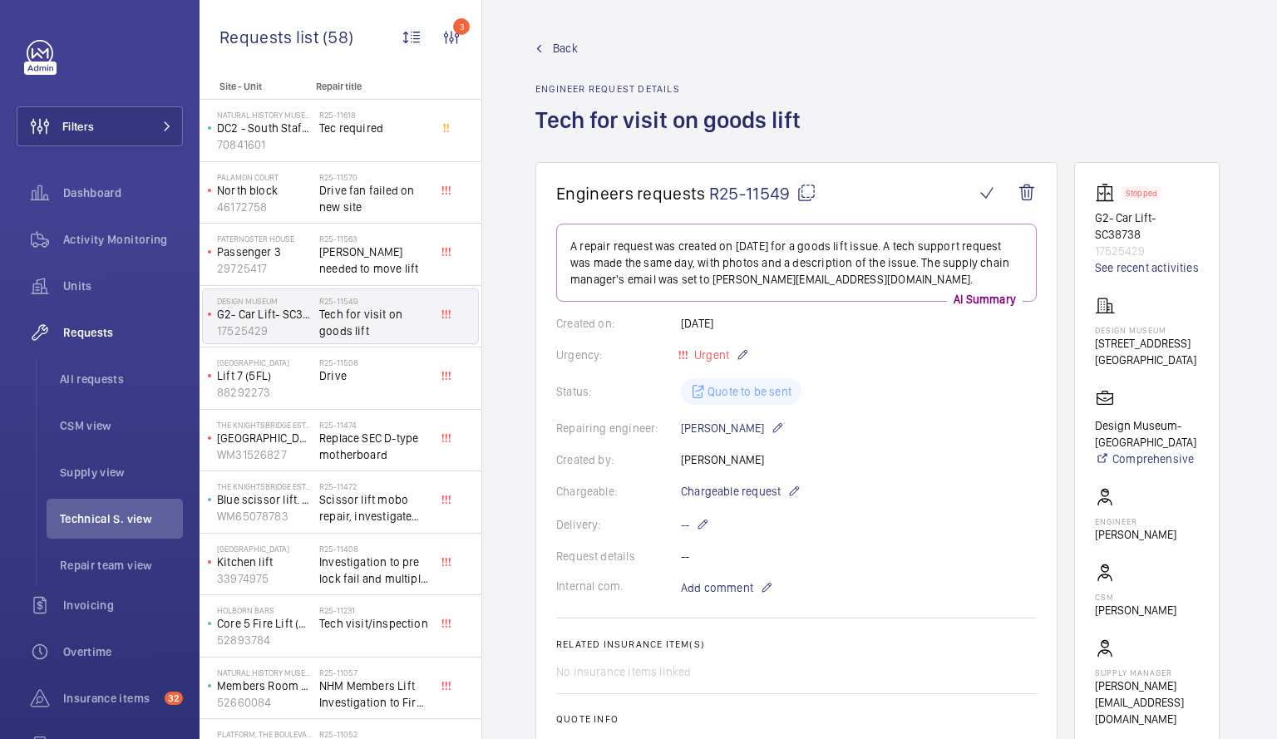
click at [426, 327] on span "Tech for visit on goods lift" at bounding box center [374, 322] width 110 height 33
click at [428, 310] on span "Tech for visit on goods lift" at bounding box center [374, 322] width 110 height 33
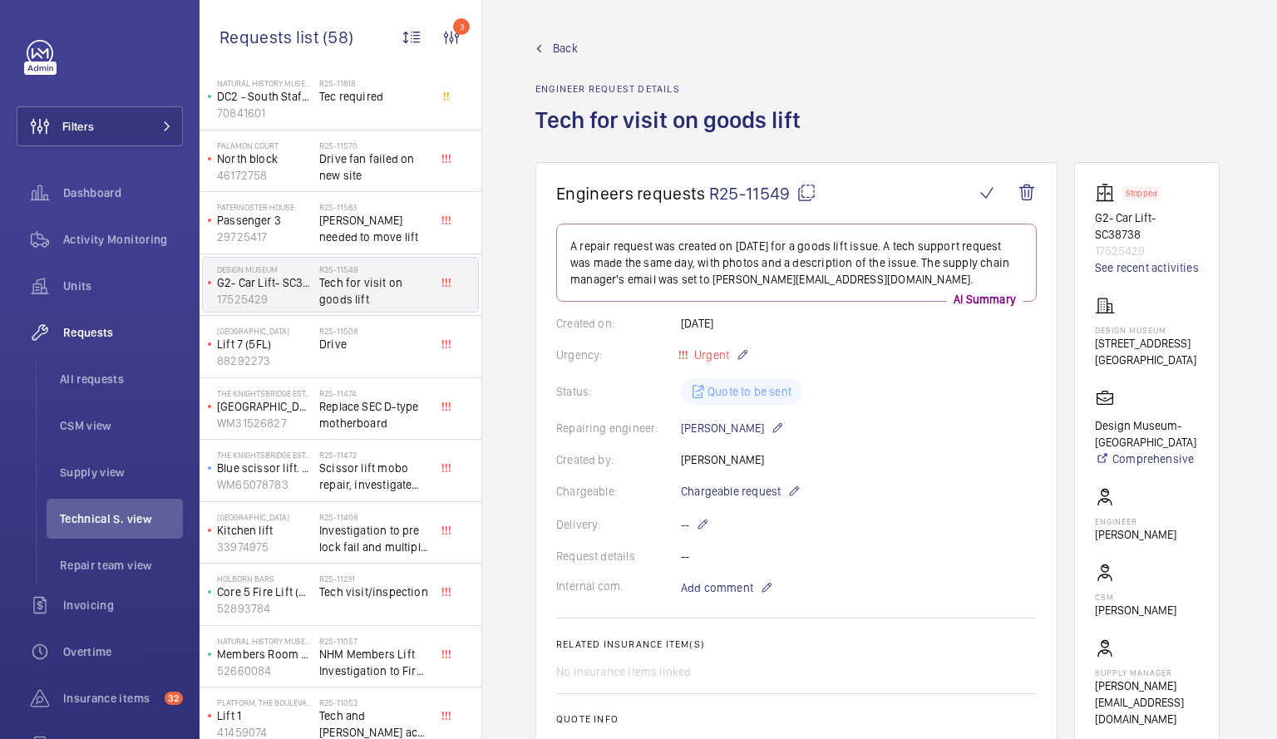
scroll to position [17, 0]
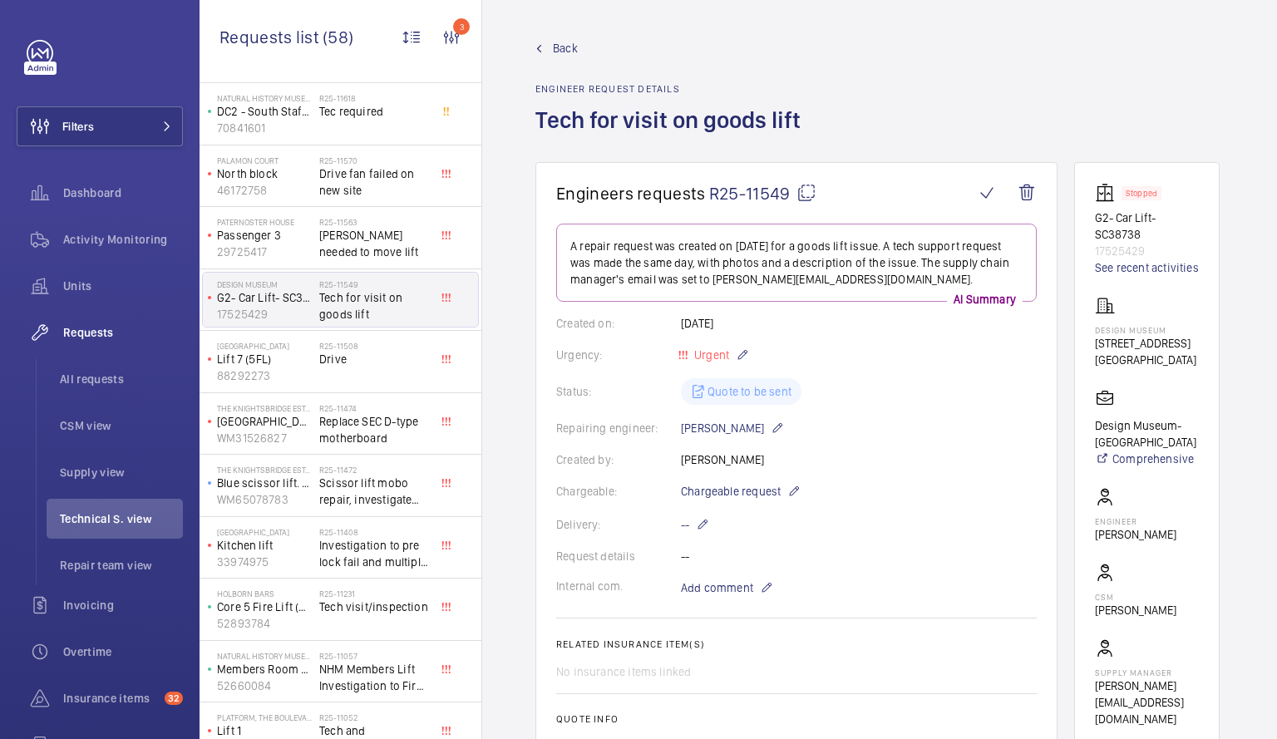
click at [421, 289] on span "Tech for visit on goods lift" at bounding box center [374, 305] width 110 height 33
click at [206, 280] on wm-front-device-cell "Design Museum G2- Car Lift- SC38738 17525429" at bounding box center [258, 300] width 110 height 43
click at [441, 293] on mat-icon at bounding box center [443, 297] width 8 height 8
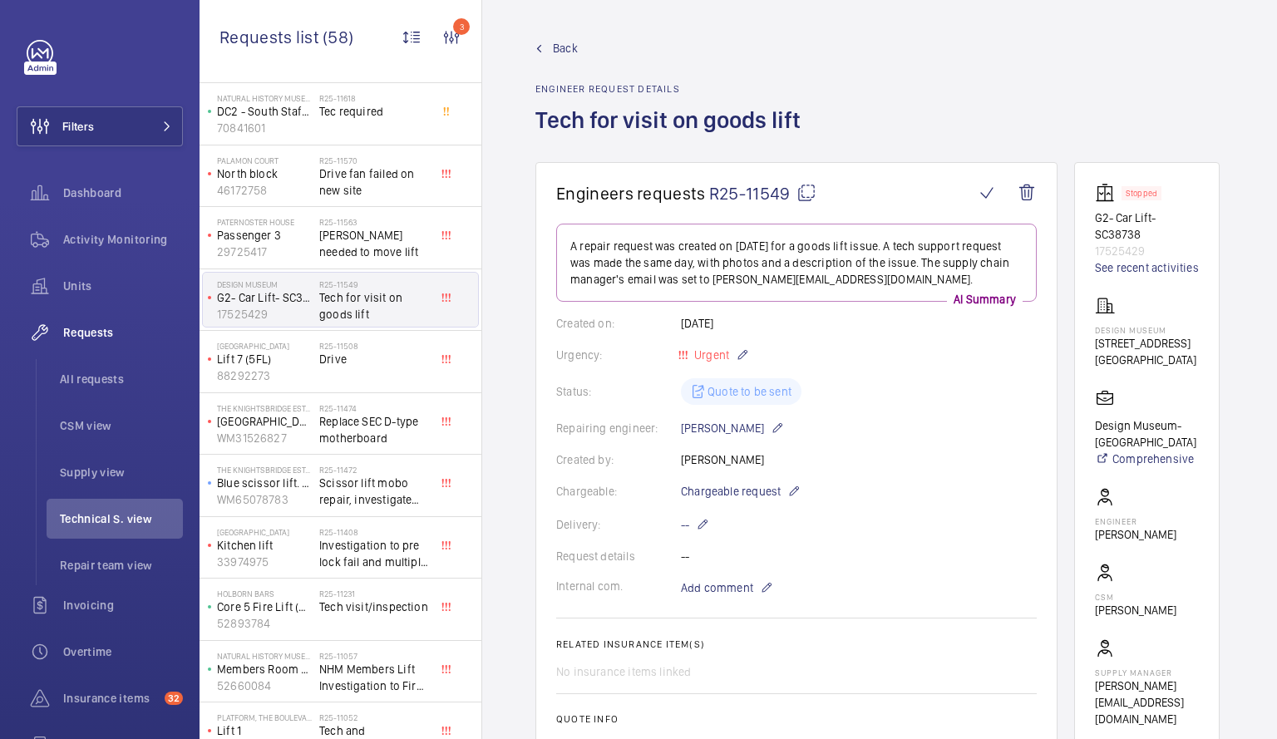
click at [449, 318] on div at bounding box center [451, 300] width 30 height 55
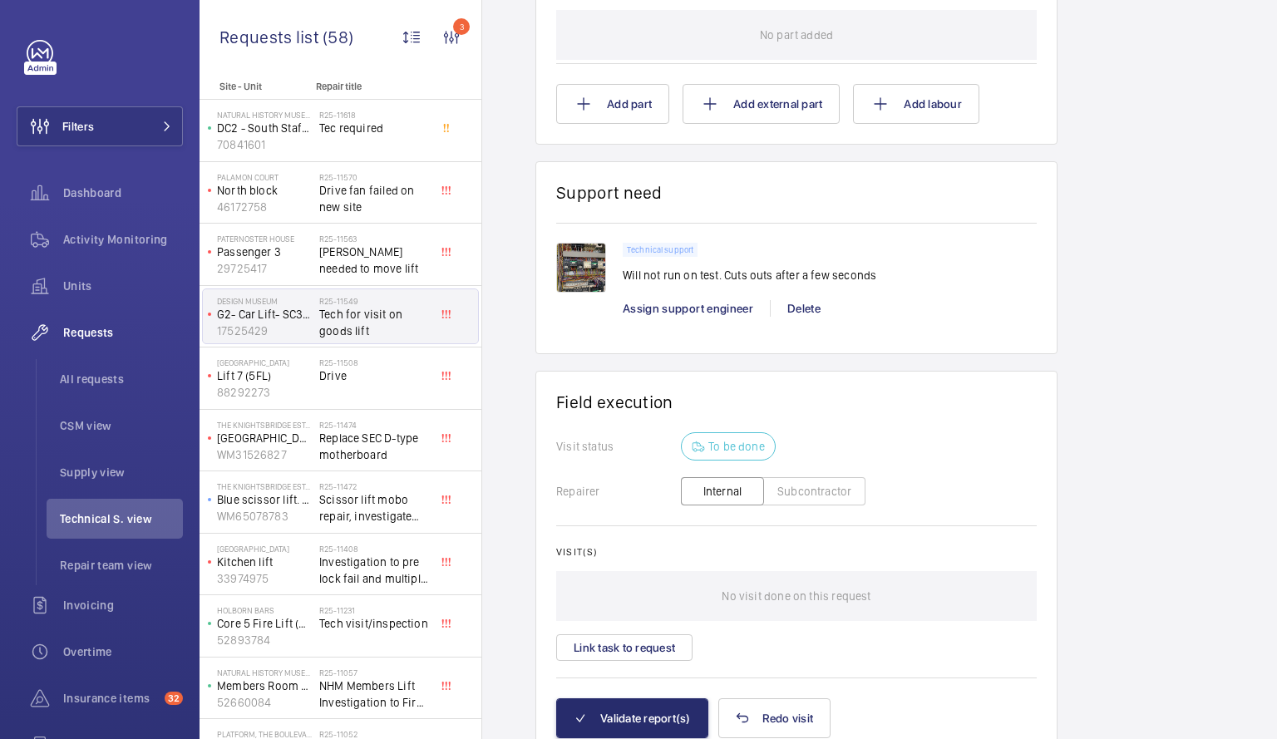
scroll to position [1087, 0]
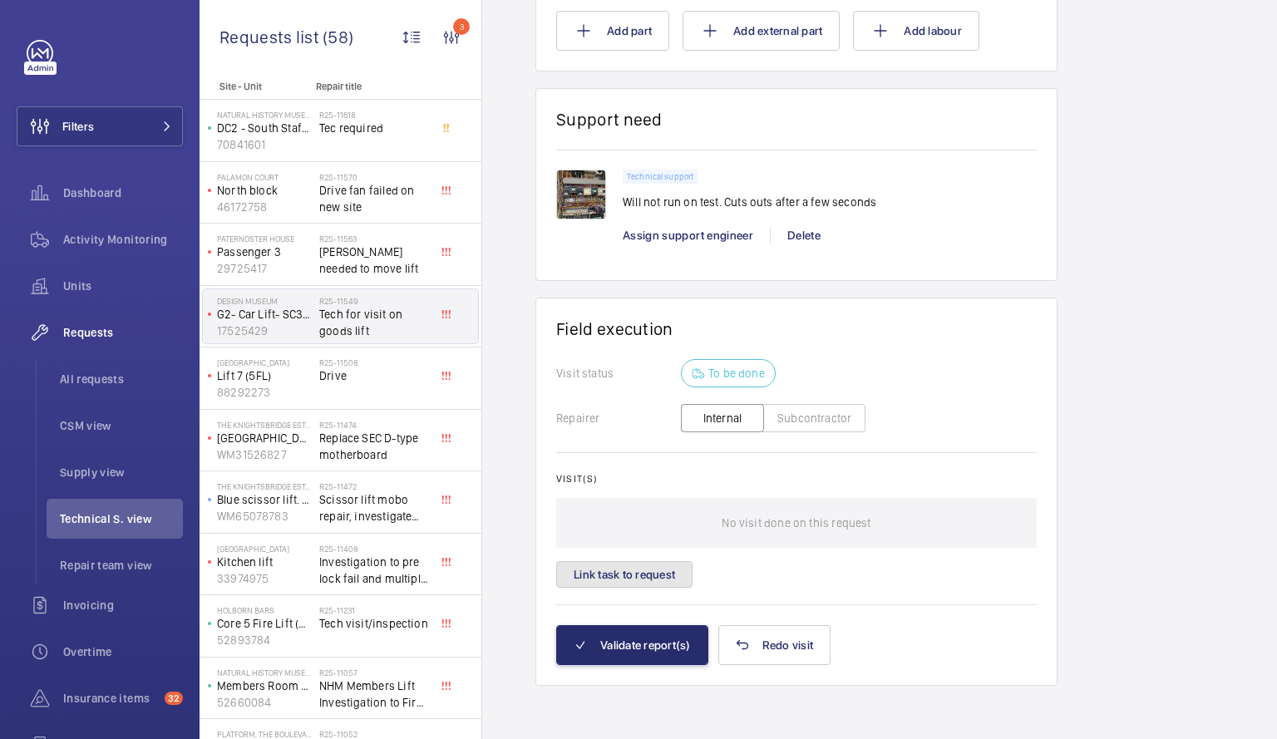
click at [596, 575] on button "Link task to request" at bounding box center [624, 574] width 136 height 27
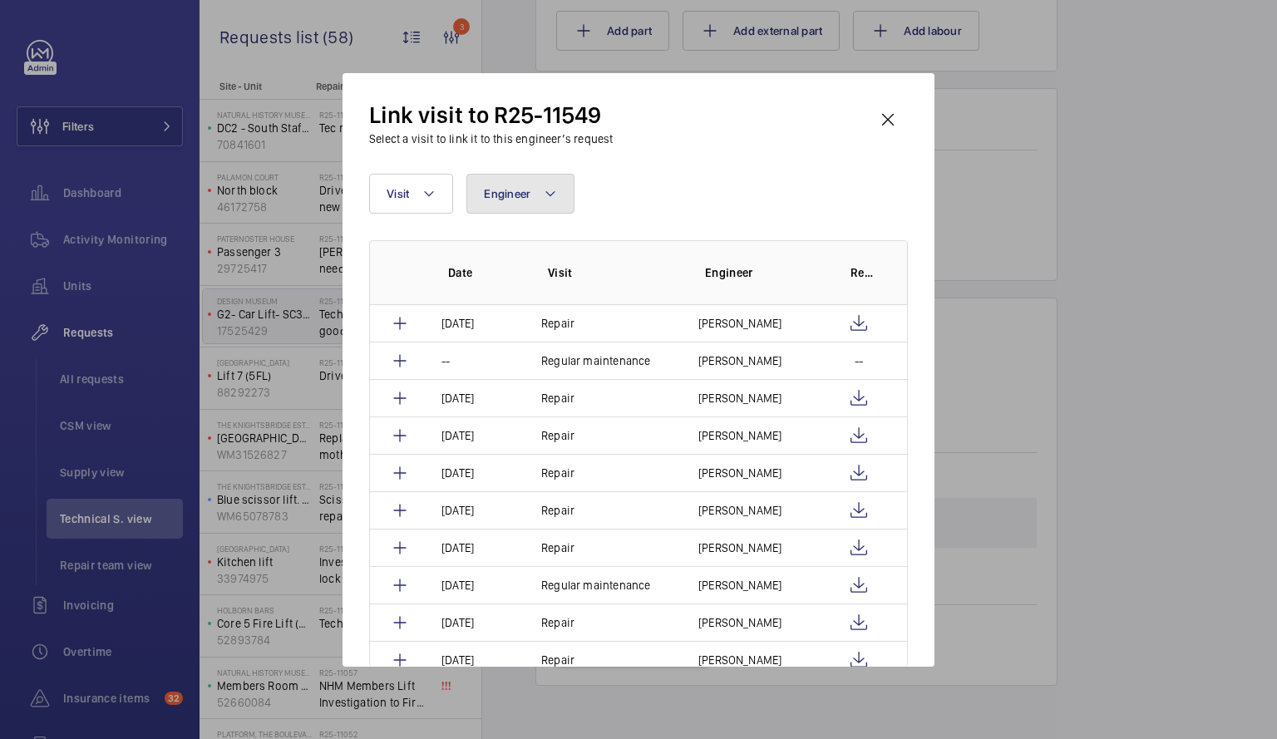
click at [529, 193] on span "Engineer" at bounding box center [507, 193] width 47 height 13
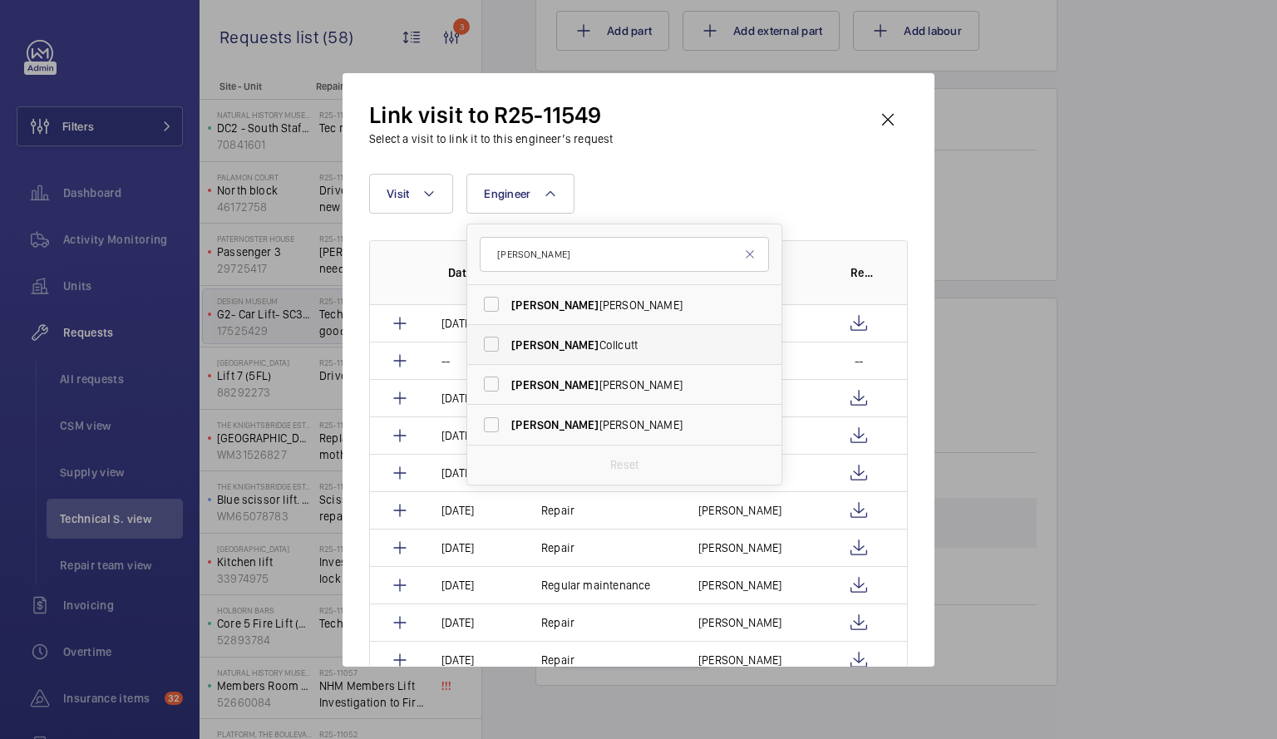
type input "[PERSON_NAME]"
click at [495, 342] on label "[PERSON_NAME]" at bounding box center [611, 345] width 289 height 40
click at [495, 342] on input "[PERSON_NAME]" at bounding box center [491, 343] width 33 height 33
checkbox input "true"
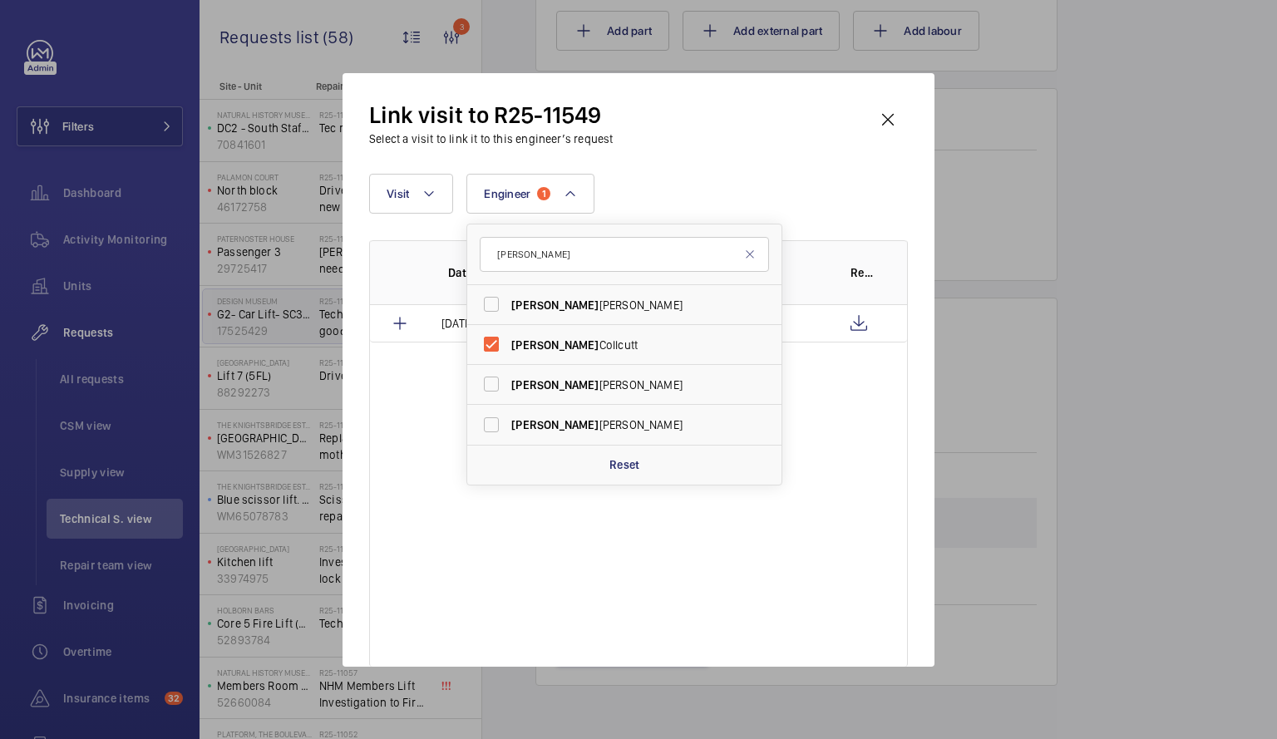
click at [416, 436] on div "Date Visit Engineer Report [DATE] Repair [PERSON_NAME]" at bounding box center [638, 453] width 539 height 426
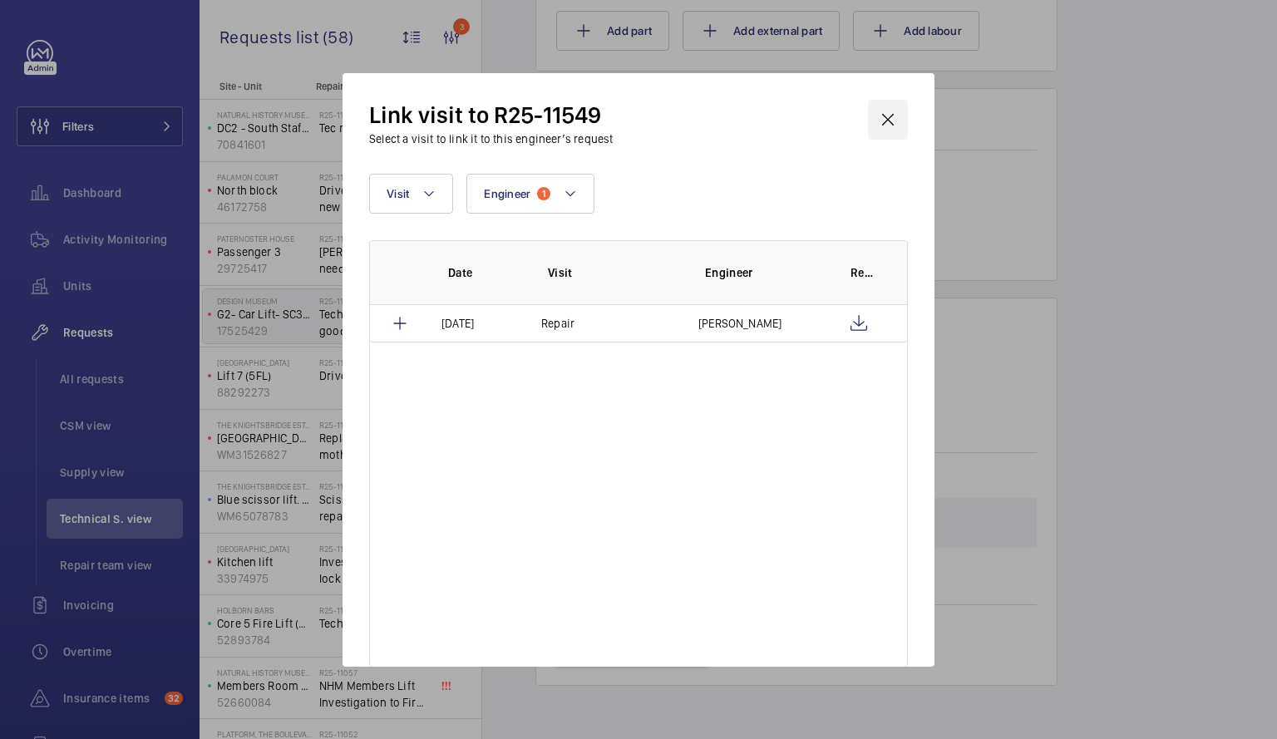
click at [885, 118] on wm-front-icon-button at bounding box center [888, 120] width 40 height 40
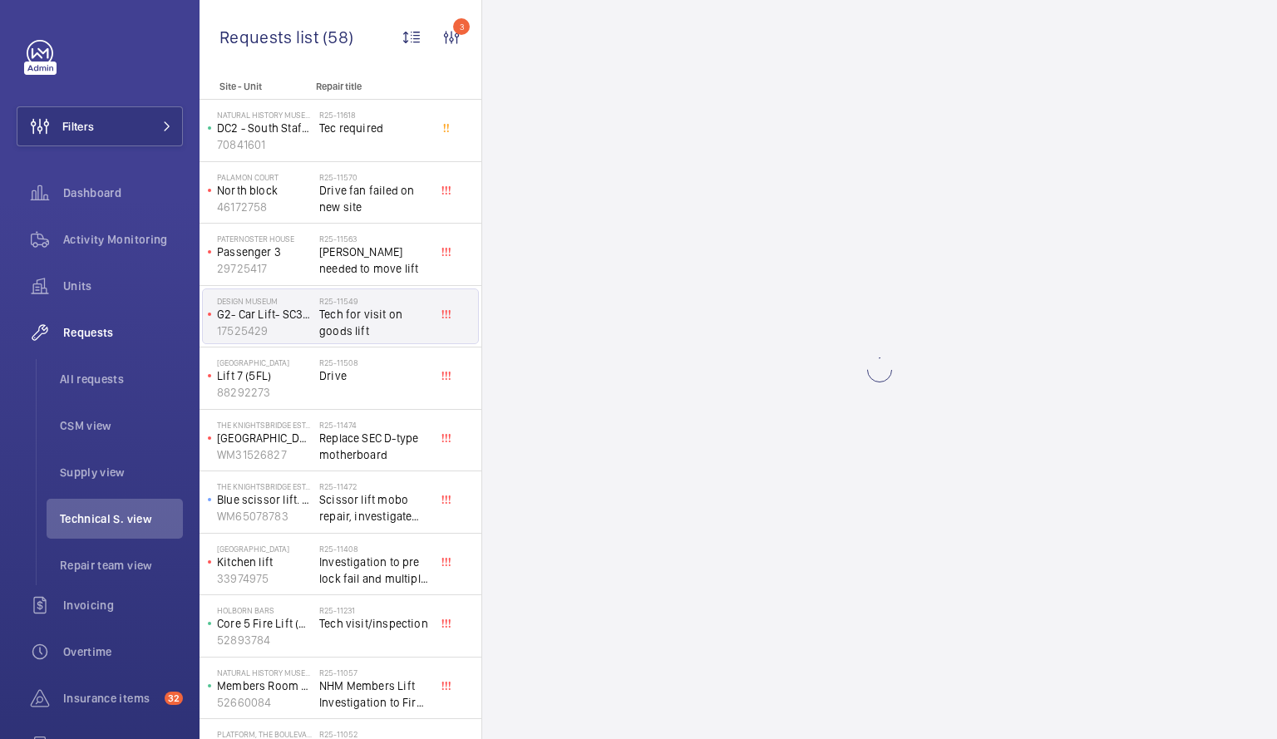
scroll to position [599, 0]
